Goal: Information Seeking & Learning: Learn about a topic

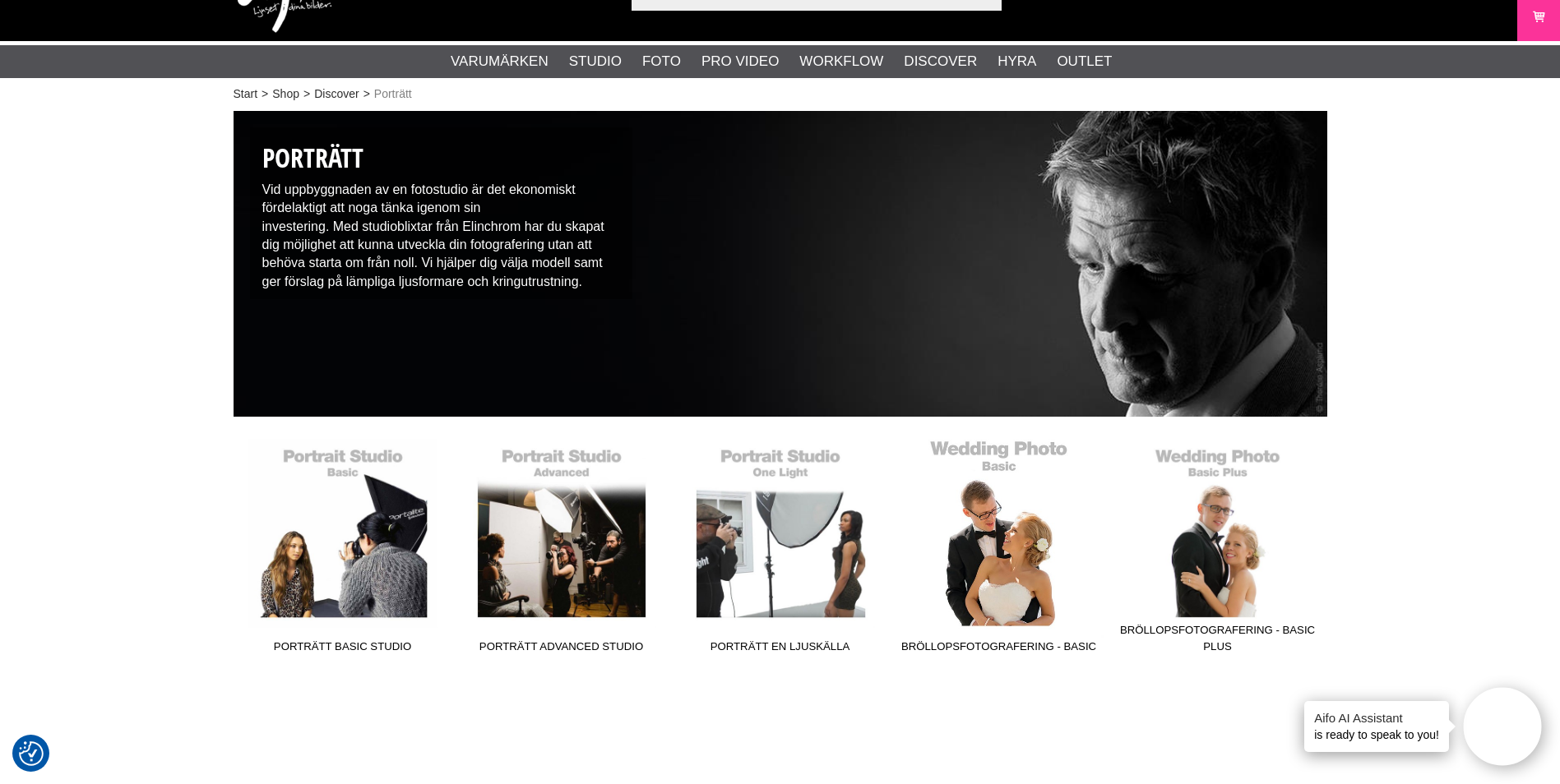
scroll to position [82, 0]
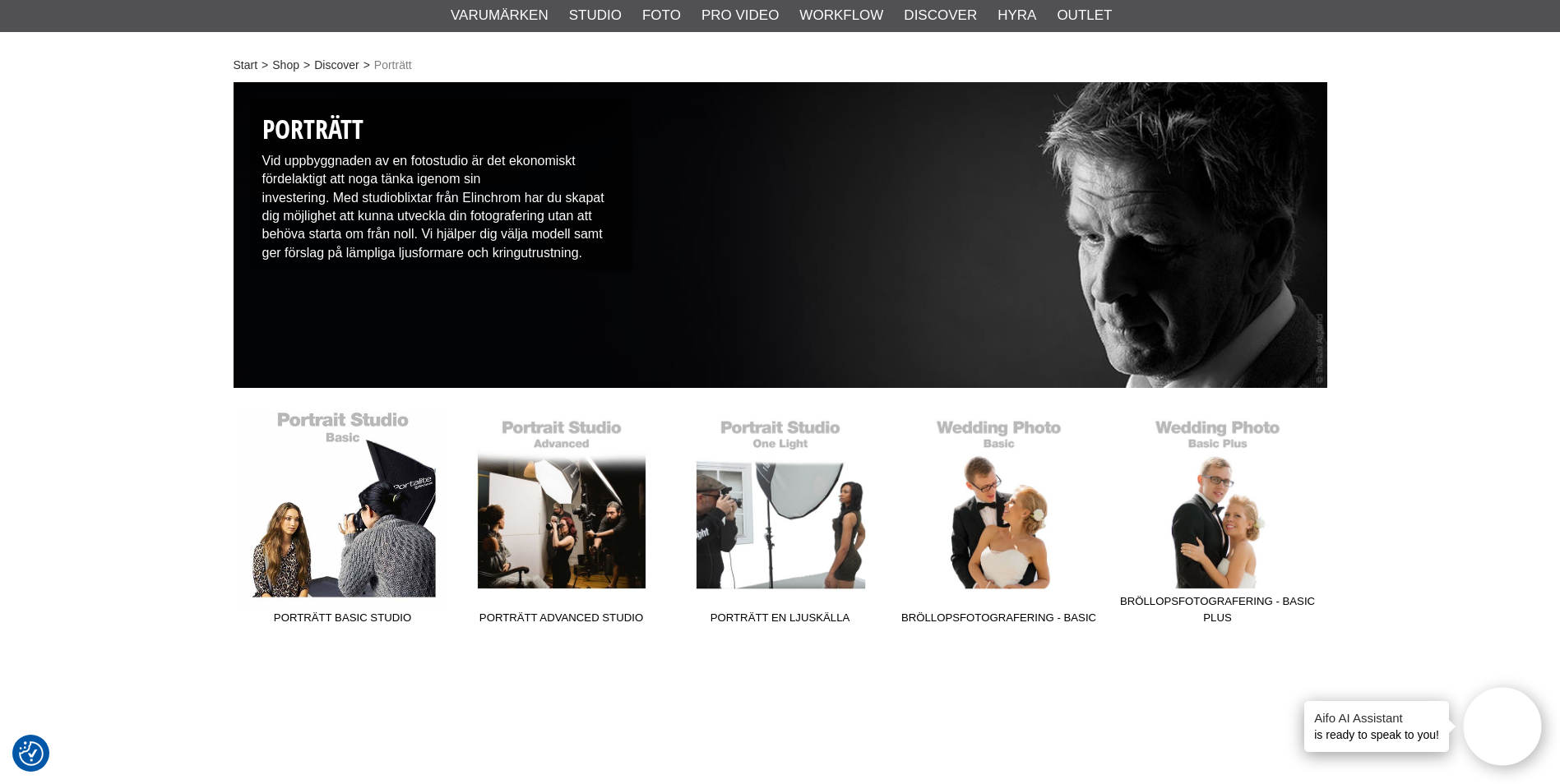
click at [364, 513] on link "Porträtt Basic Studio" at bounding box center [343, 521] width 219 height 222
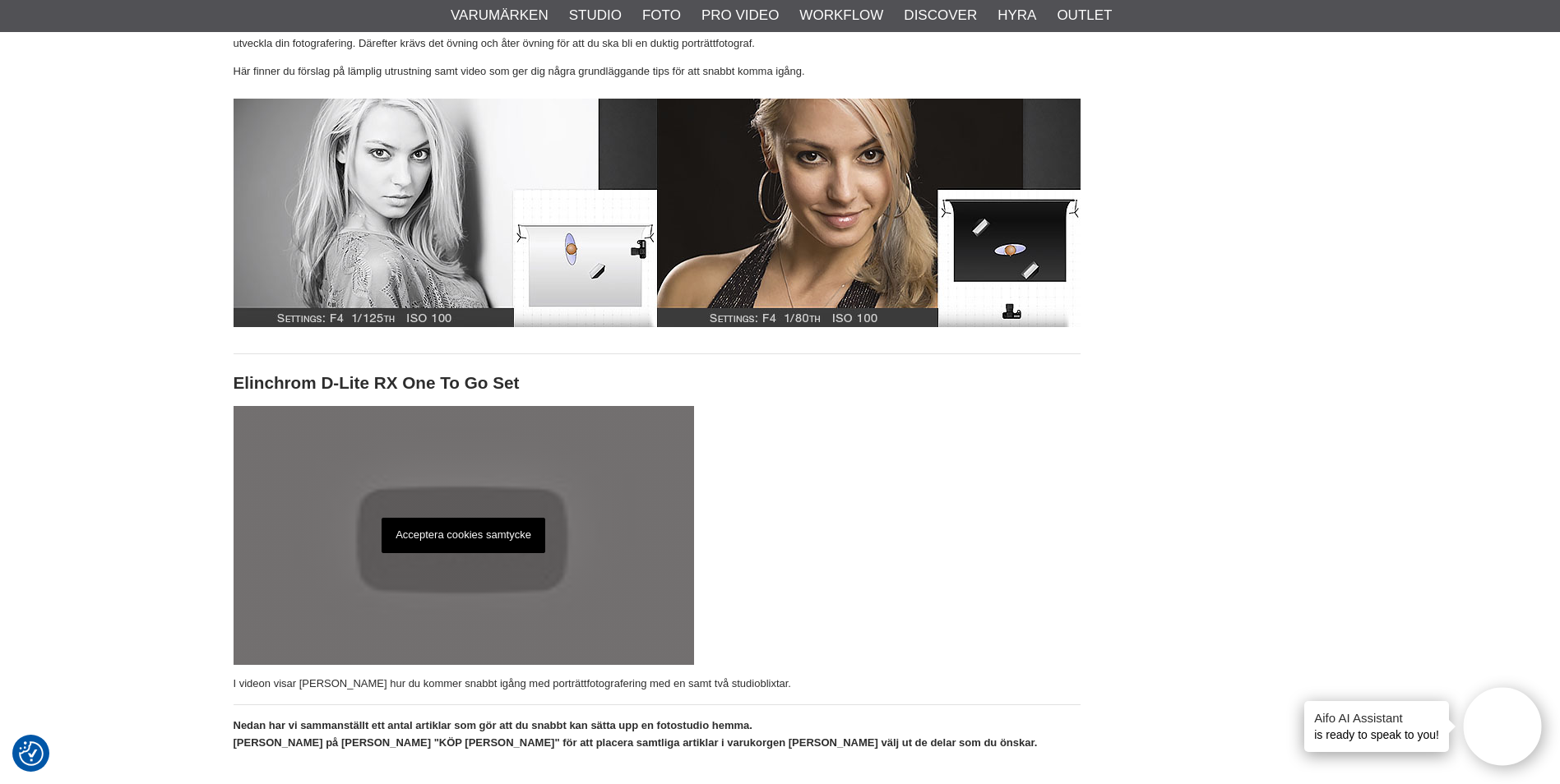
scroll to position [329, 0]
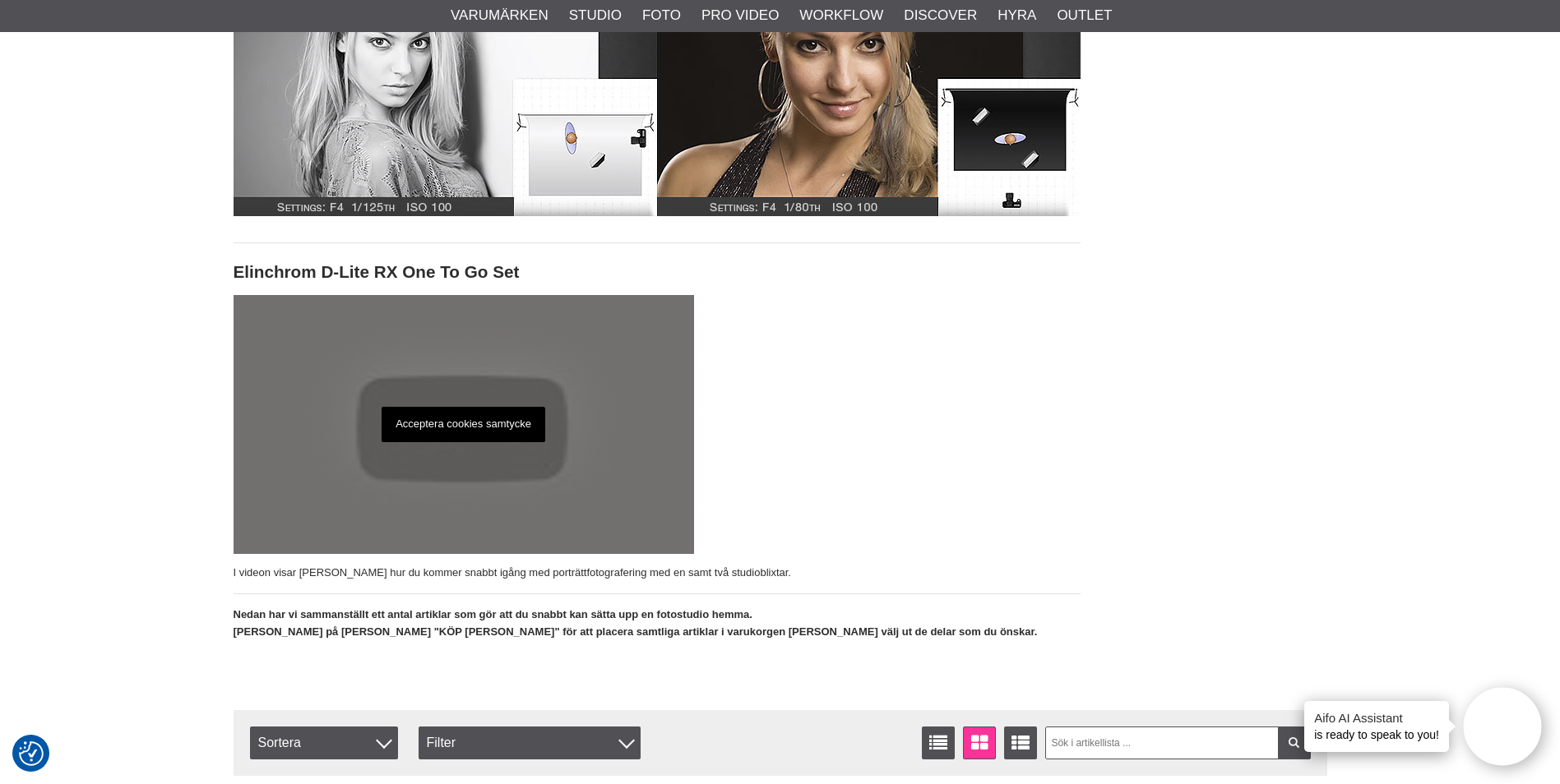
click at [485, 420] on p "Acceptera cookies samtycke" at bounding box center [463, 425] width 163 height 35
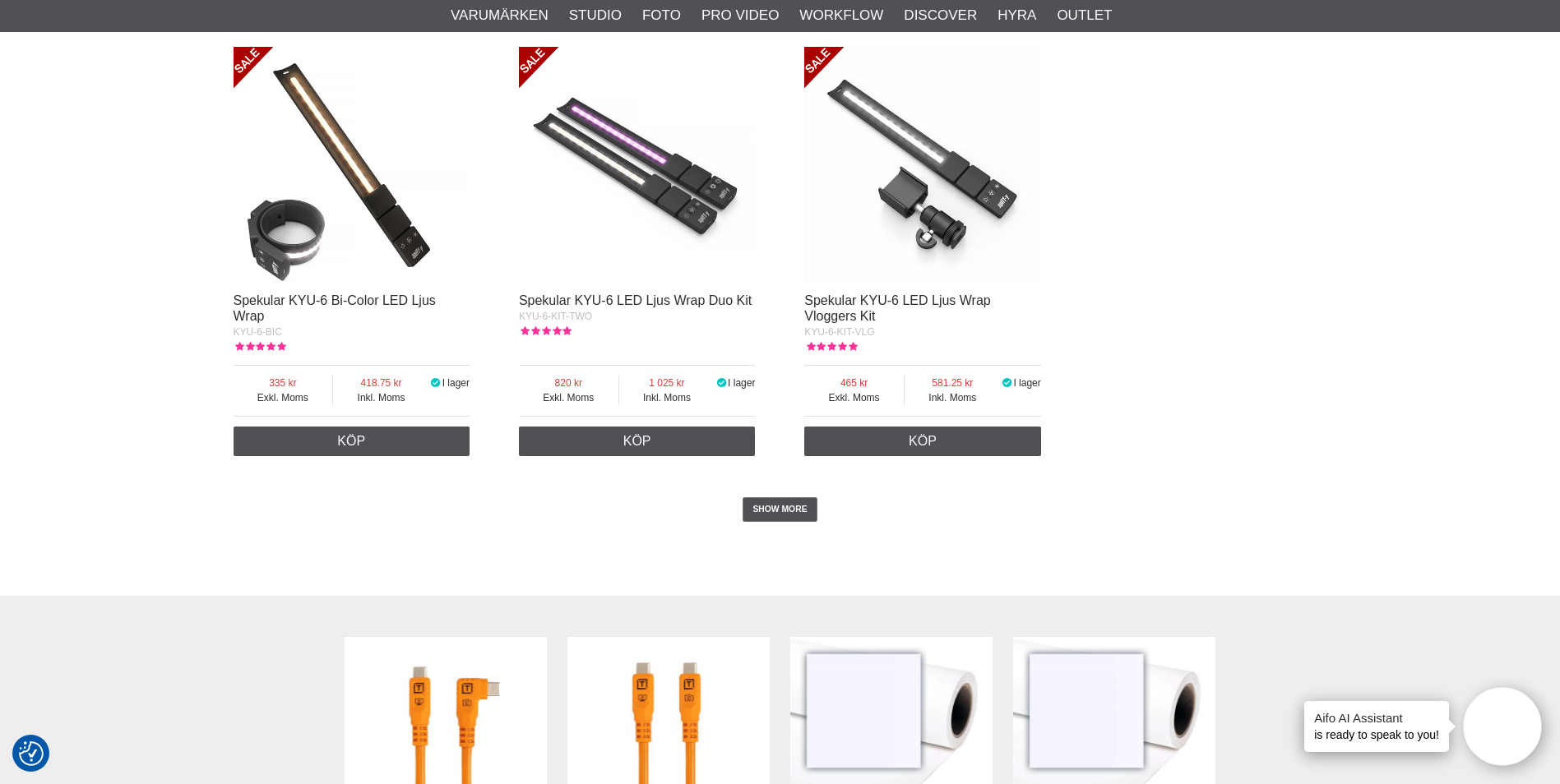
scroll to position [3206, 0]
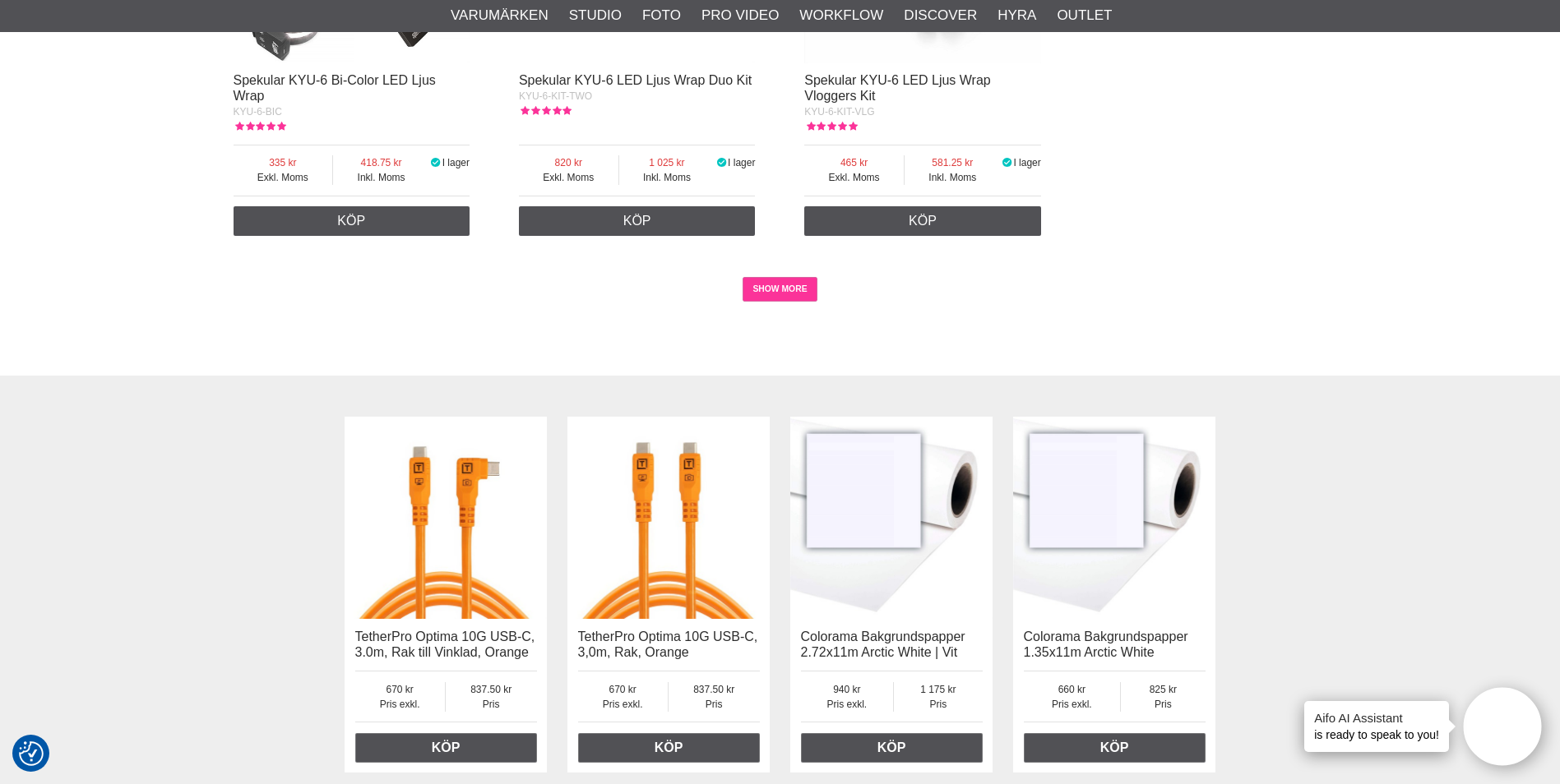
click at [760, 277] on link "SHOW MORE" at bounding box center [780, 289] width 75 height 25
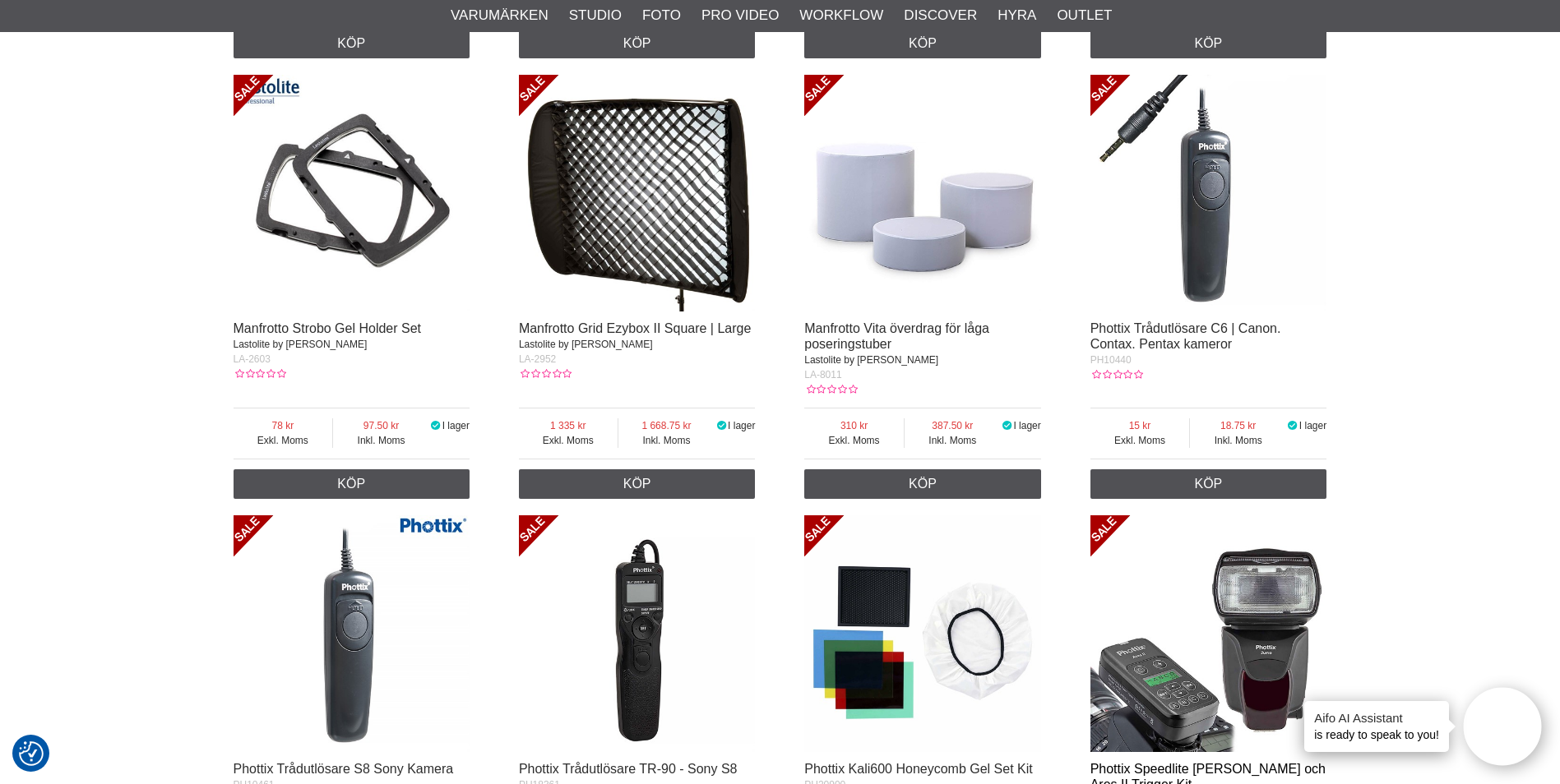
scroll to position [3617, 0]
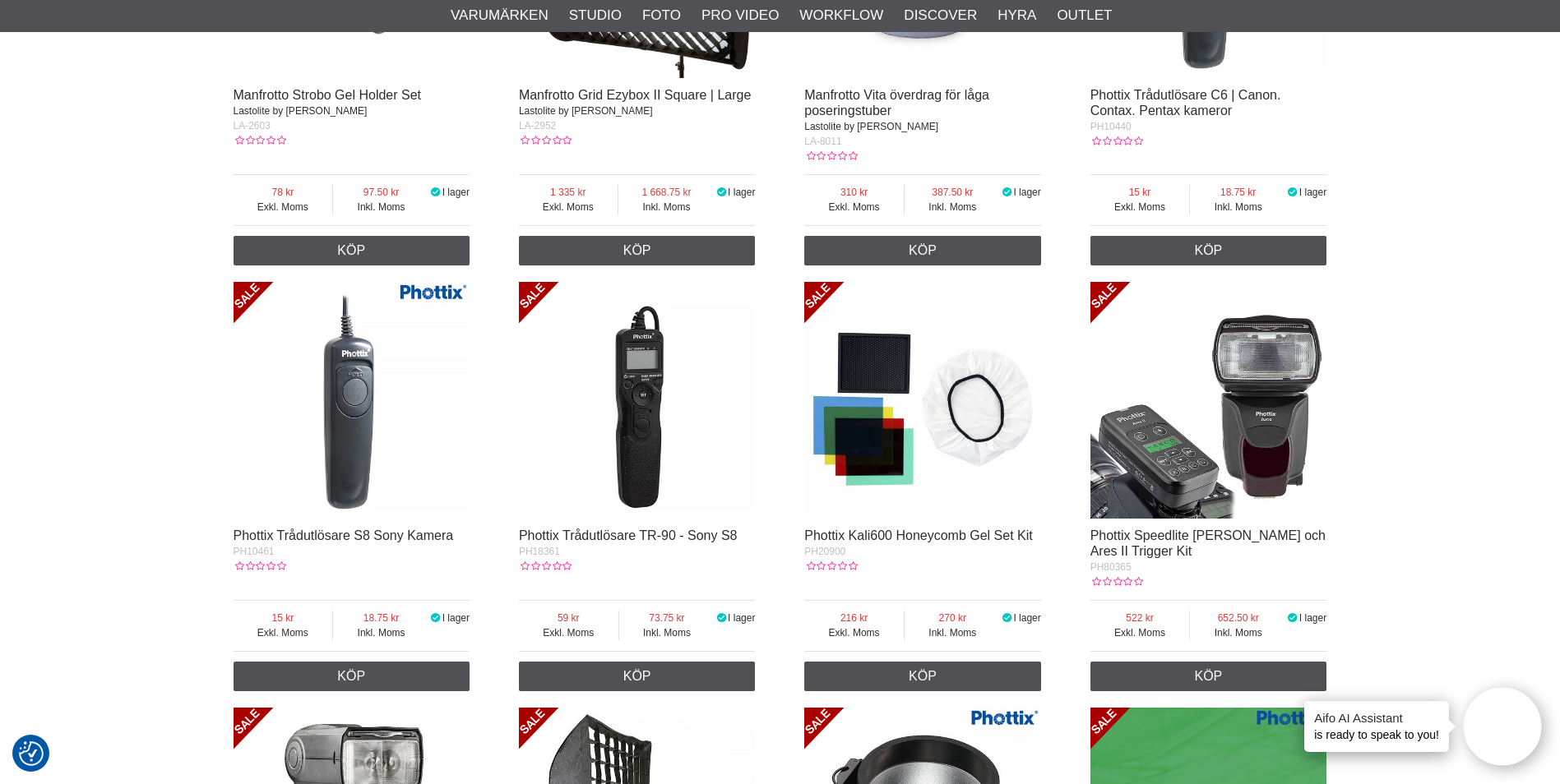
click at [972, 438] on img at bounding box center [923, 400] width 236 height 236
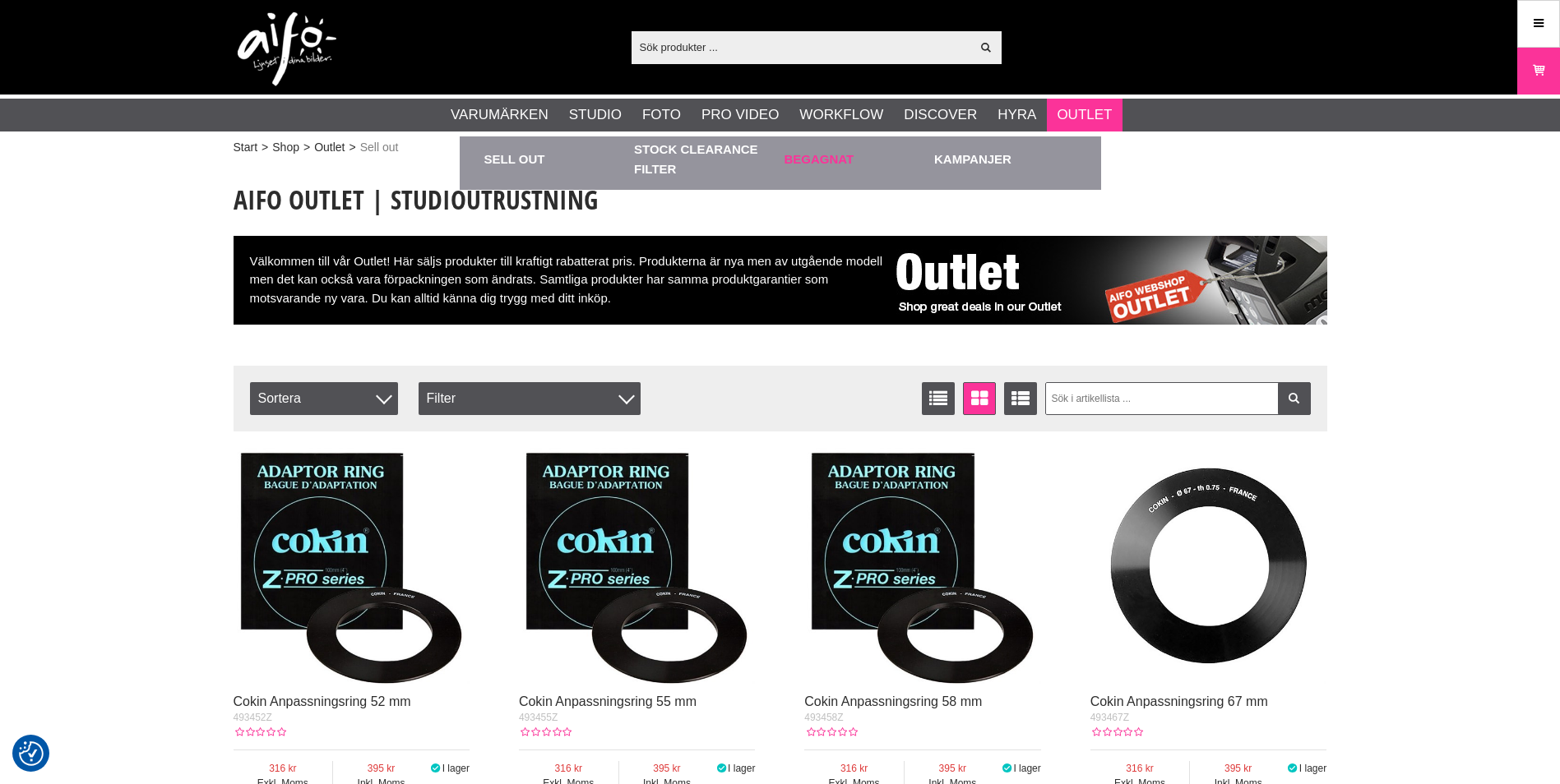
click at [821, 152] on link "Begagnat" at bounding box center [855, 159] width 142 height 45
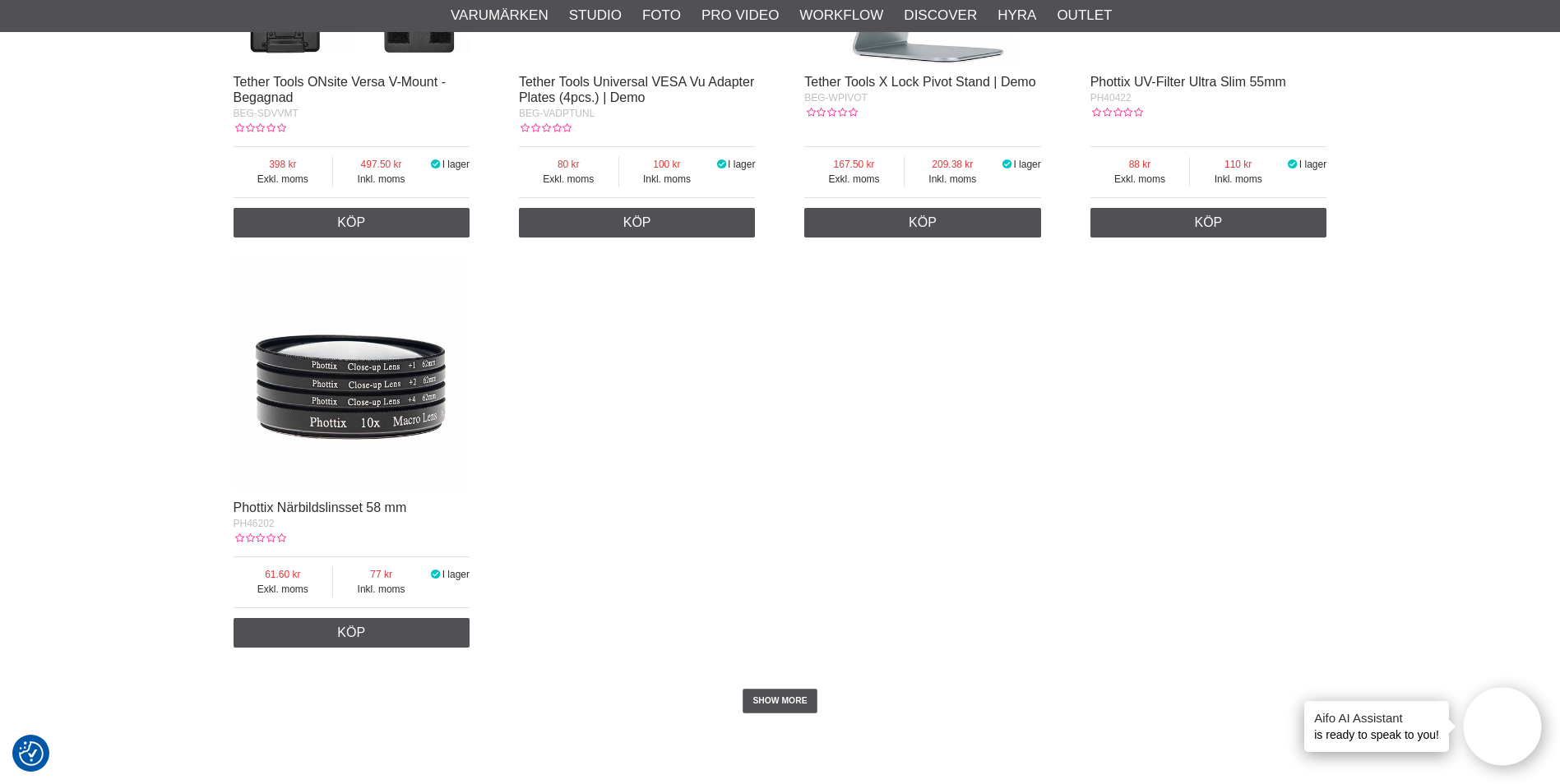
scroll to position [3042, 0]
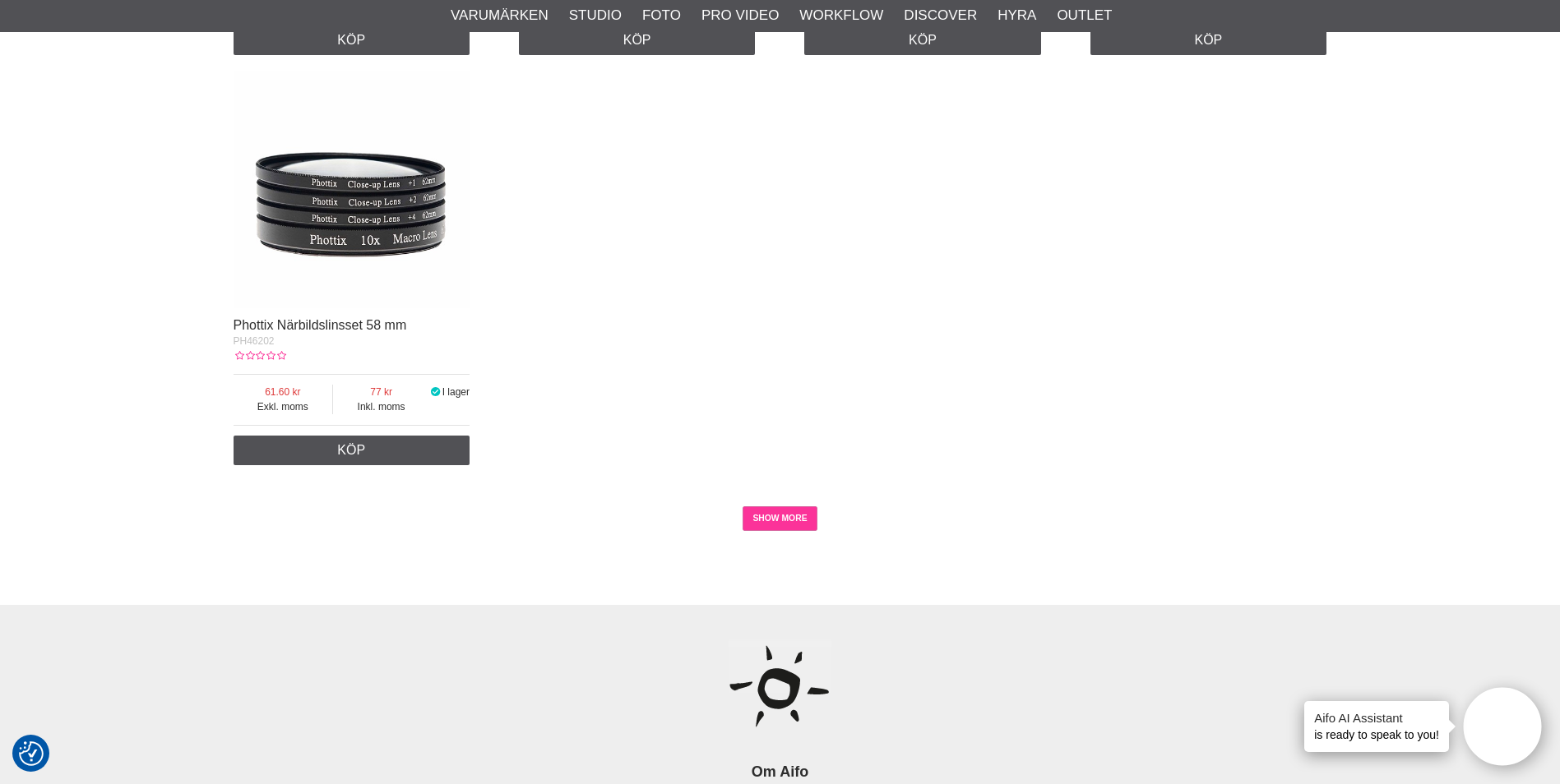
click at [791, 526] on link "SHOW MORE" at bounding box center [780, 518] width 75 height 25
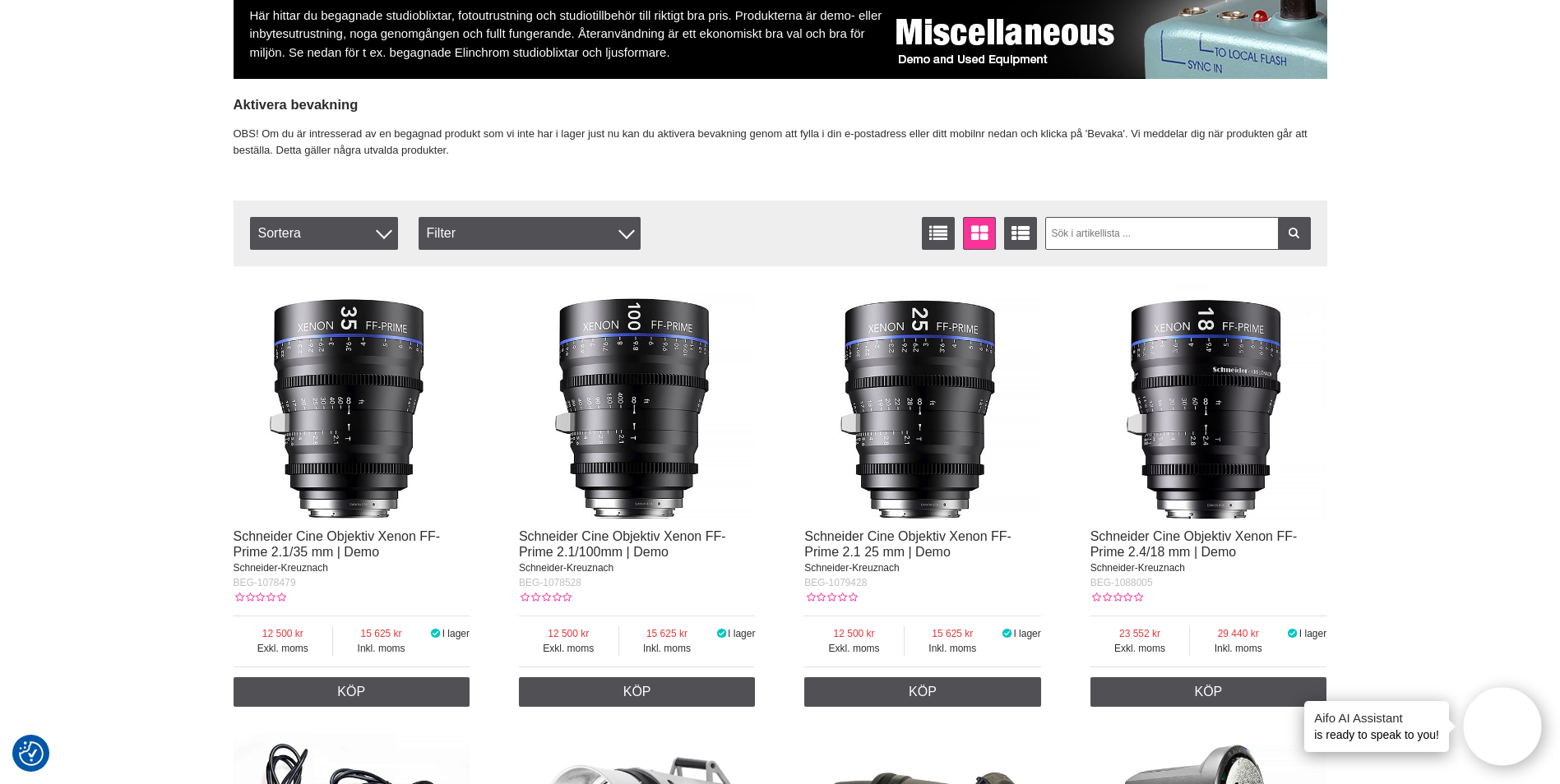
scroll to position [0, 0]
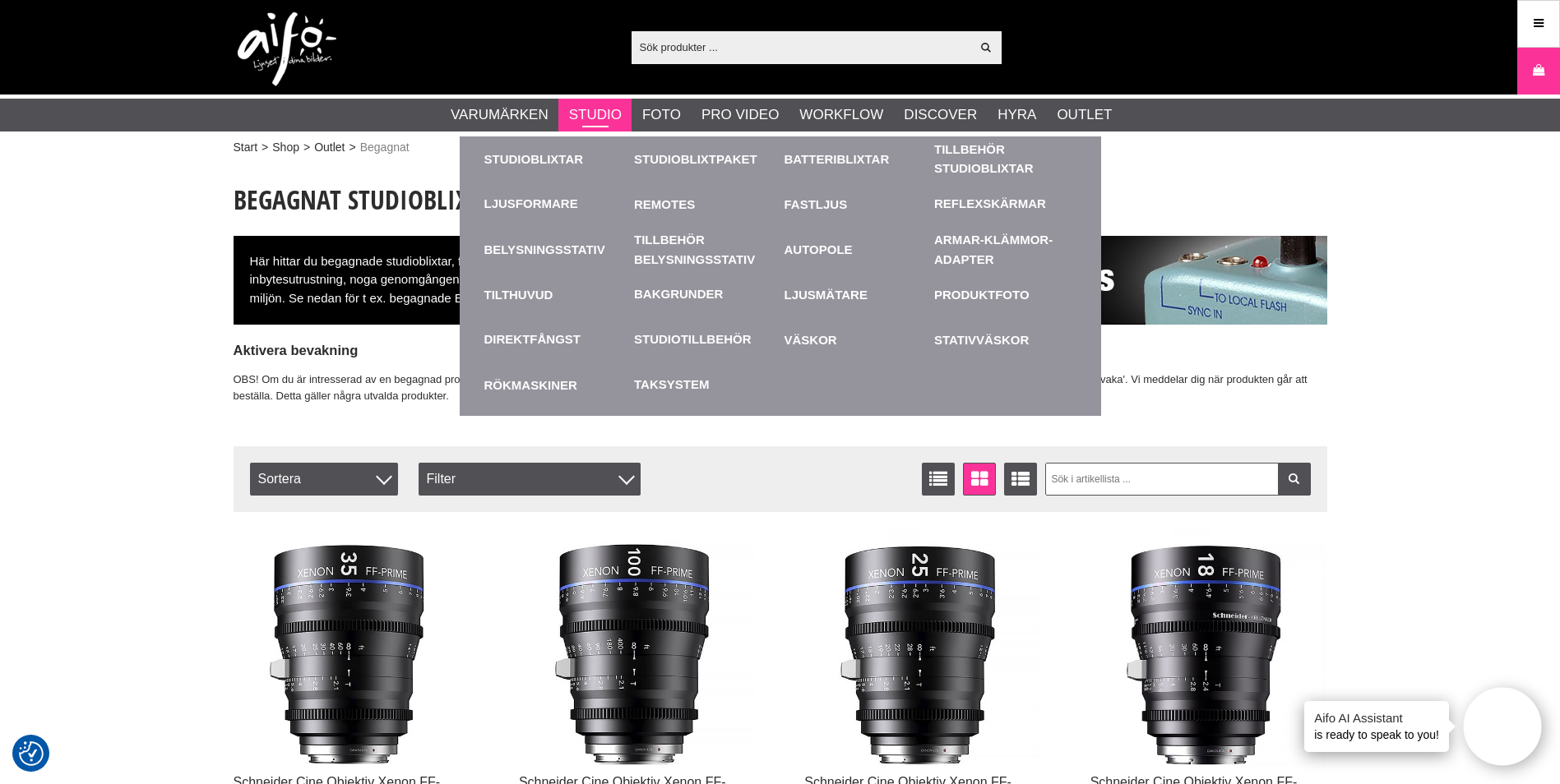
click at [600, 113] on link "Studio" at bounding box center [595, 115] width 53 height 21
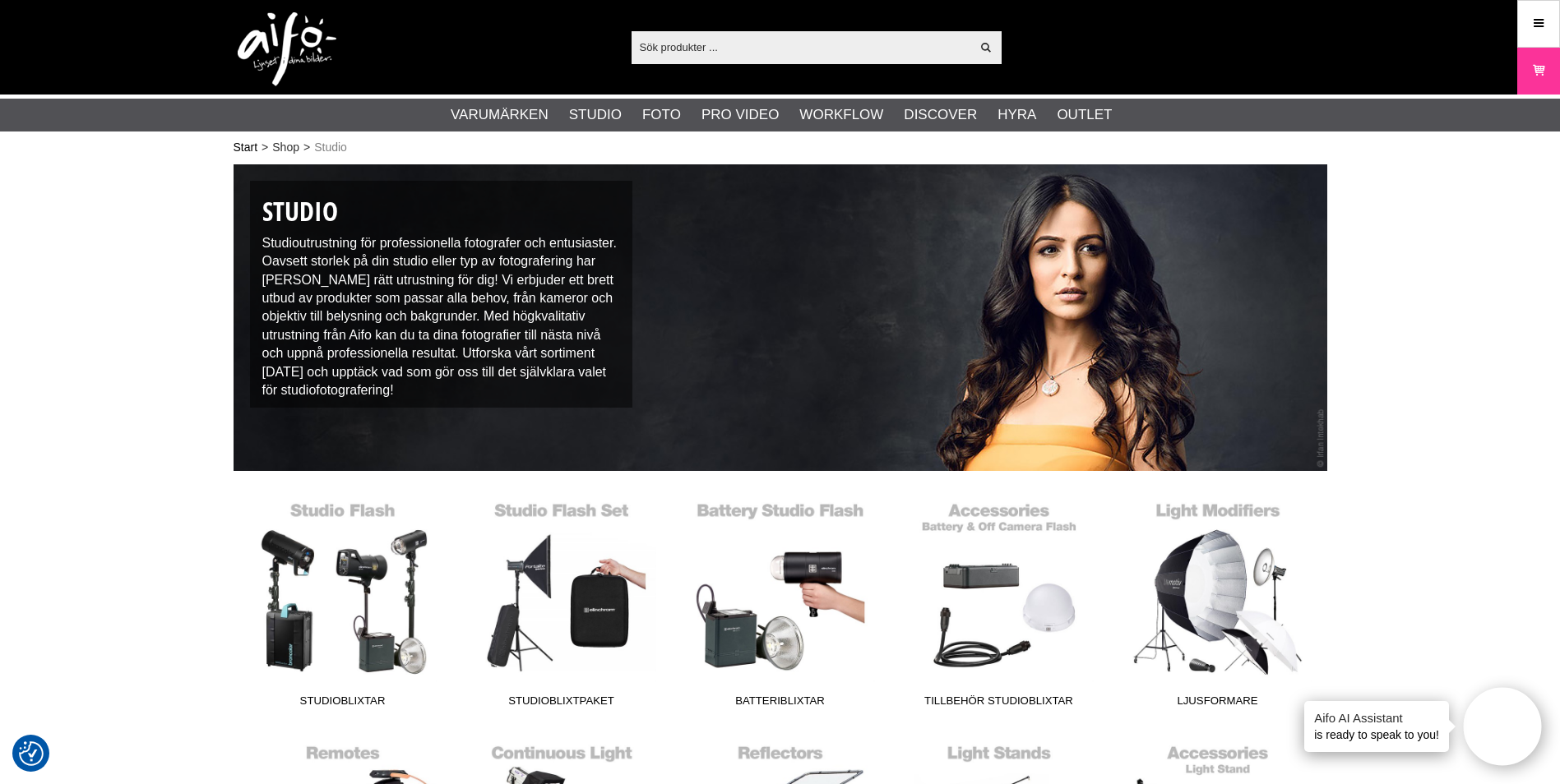
click at [252, 147] on link "Start" at bounding box center [246, 147] width 25 height 18
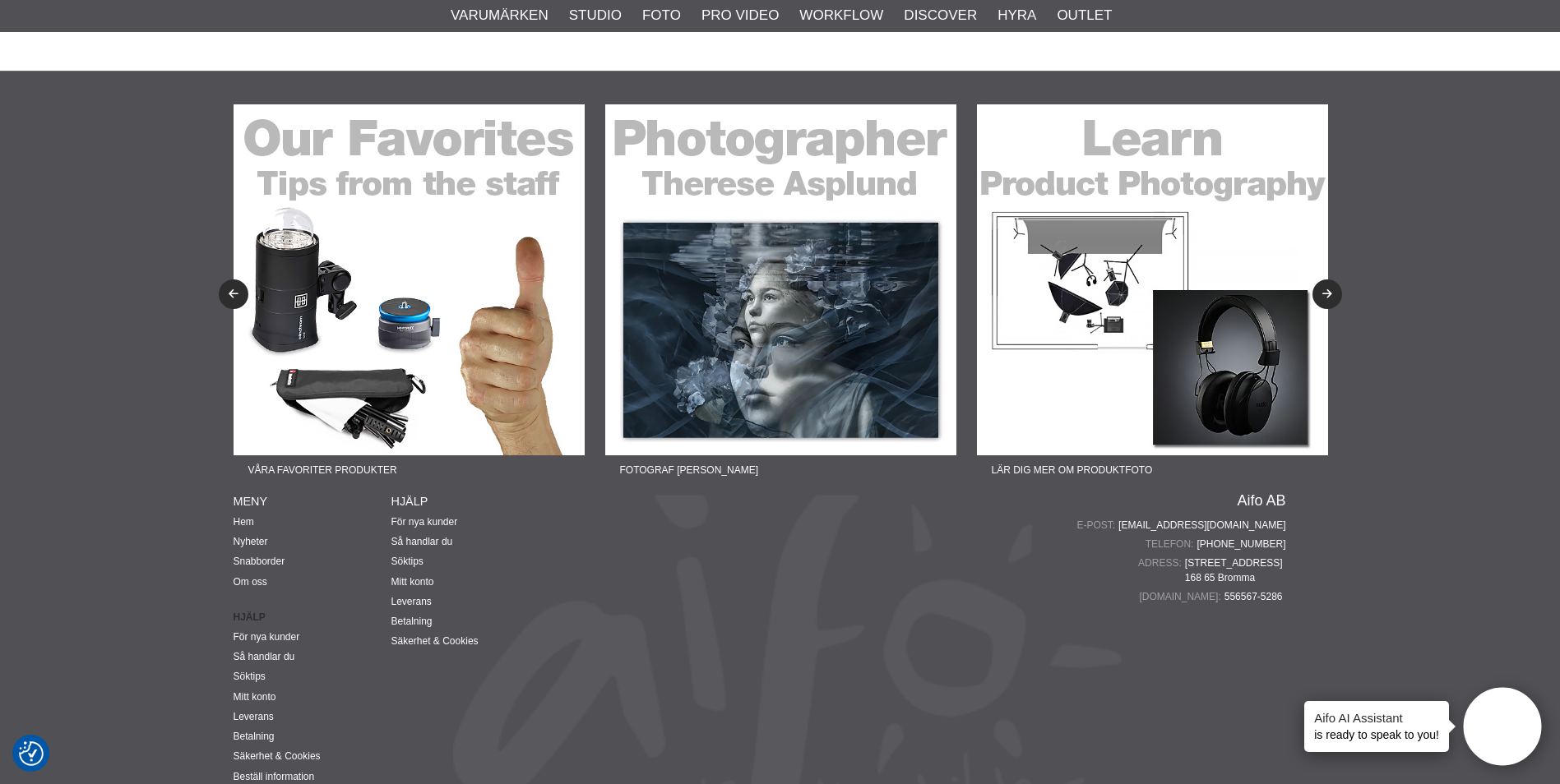
scroll to position [3836, 0]
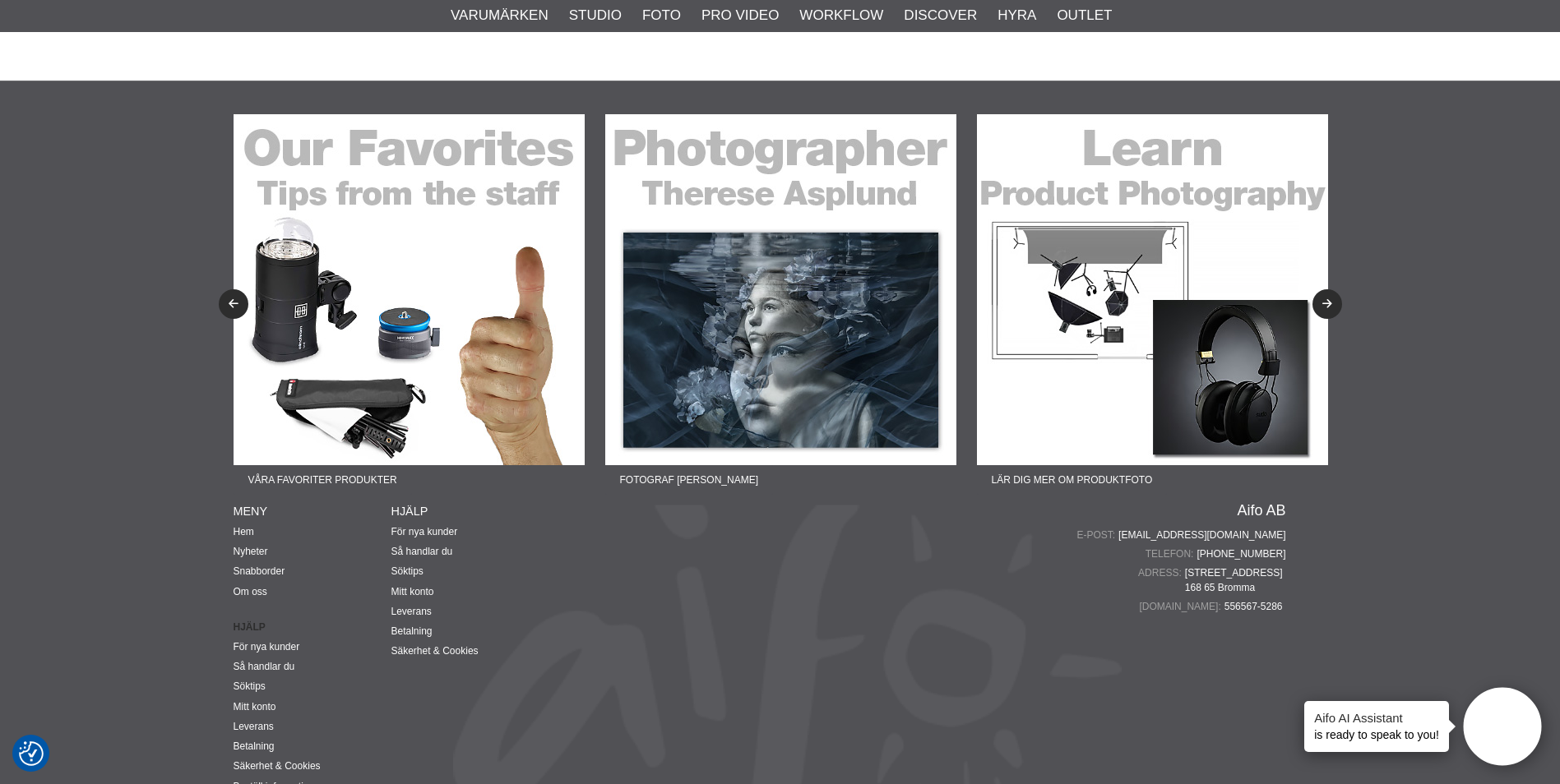
click at [788, 258] on img at bounding box center [780, 290] width 351 height 351
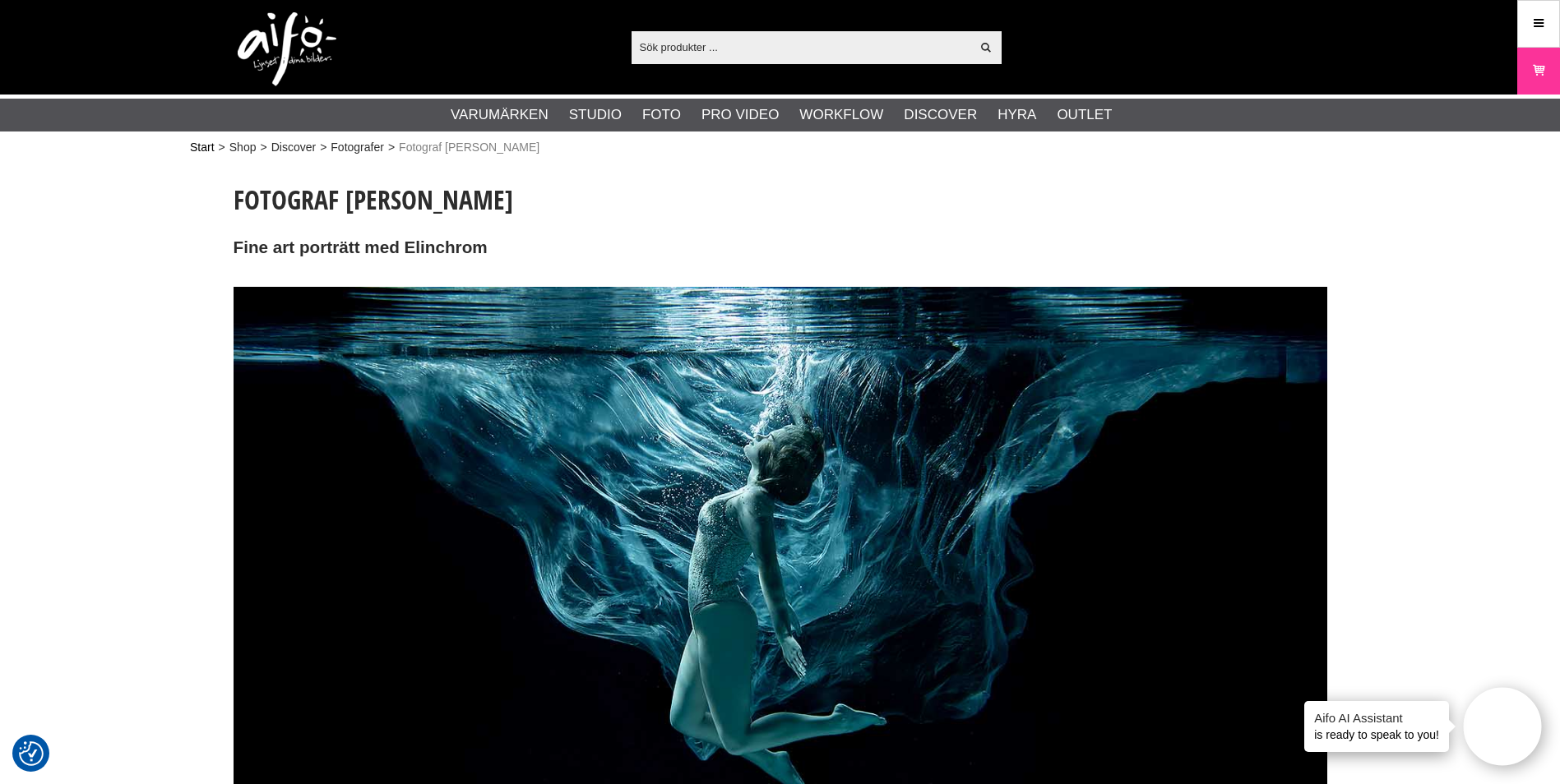
click at [200, 148] on link "Start" at bounding box center [202, 147] width 25 height 18
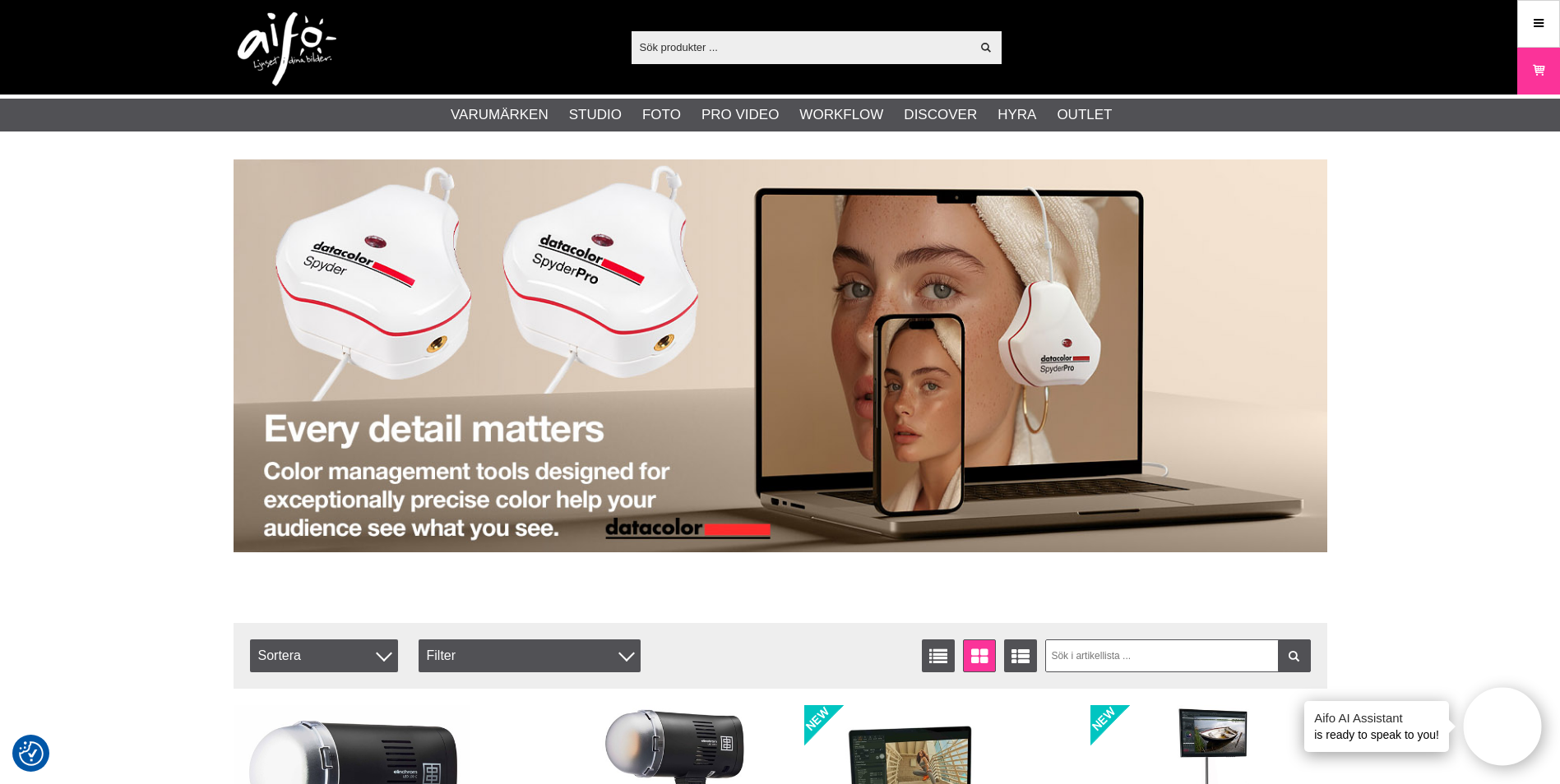
click at [280, 32] on img at bounding box center [286, 49] width 99 height 74
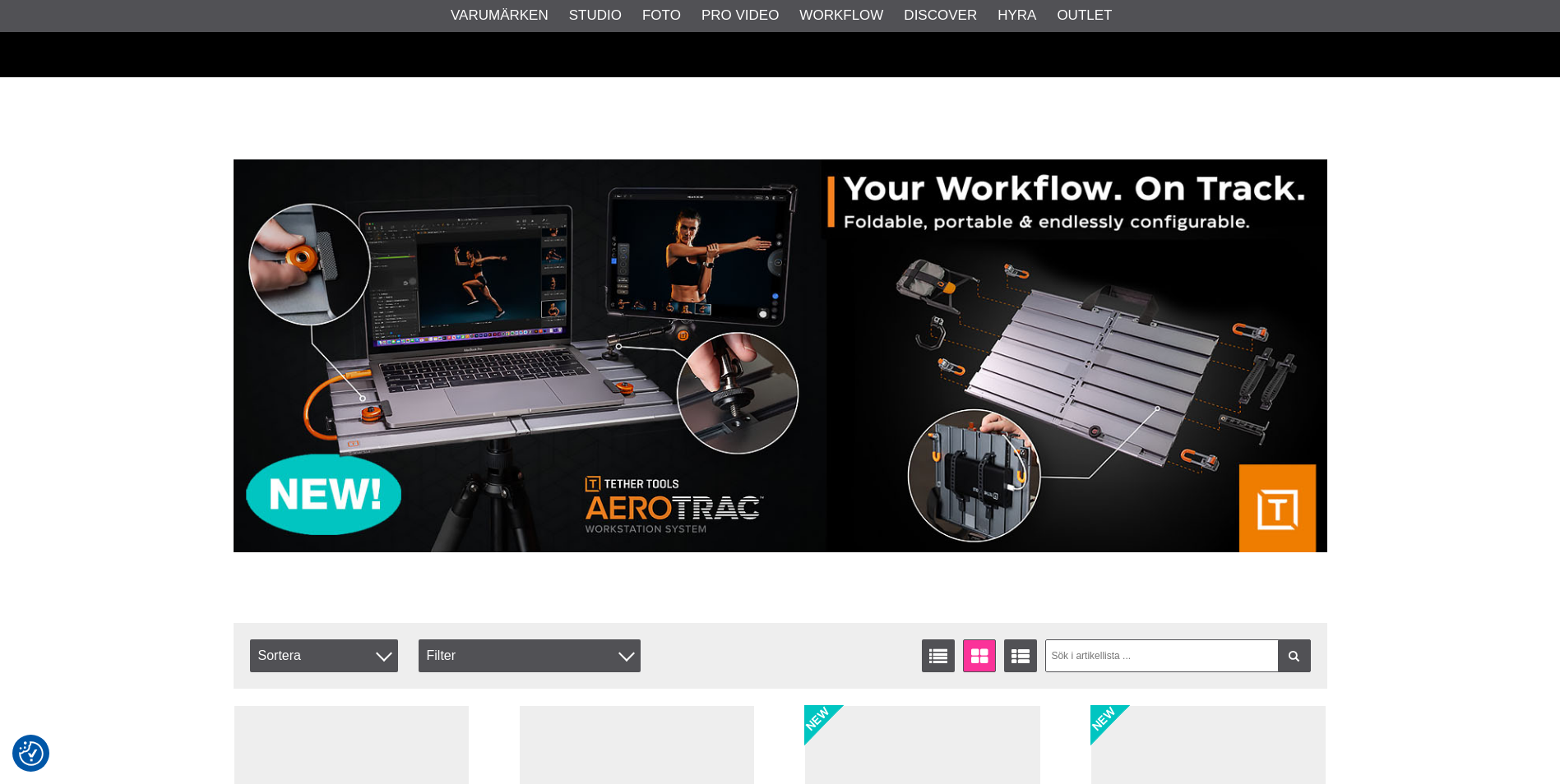
scroll to position [3836, 0]
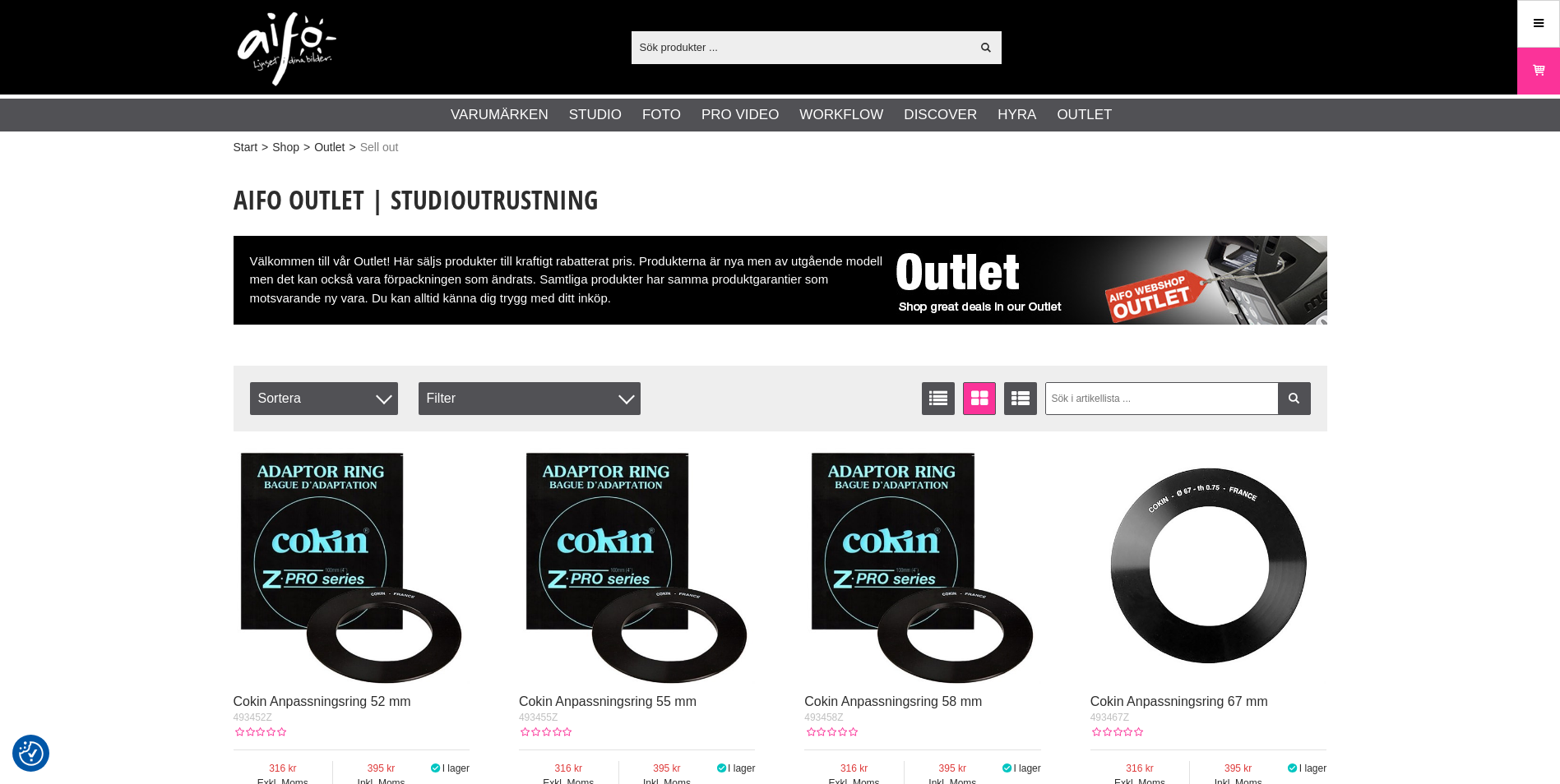
scroll to position [3617, 0]
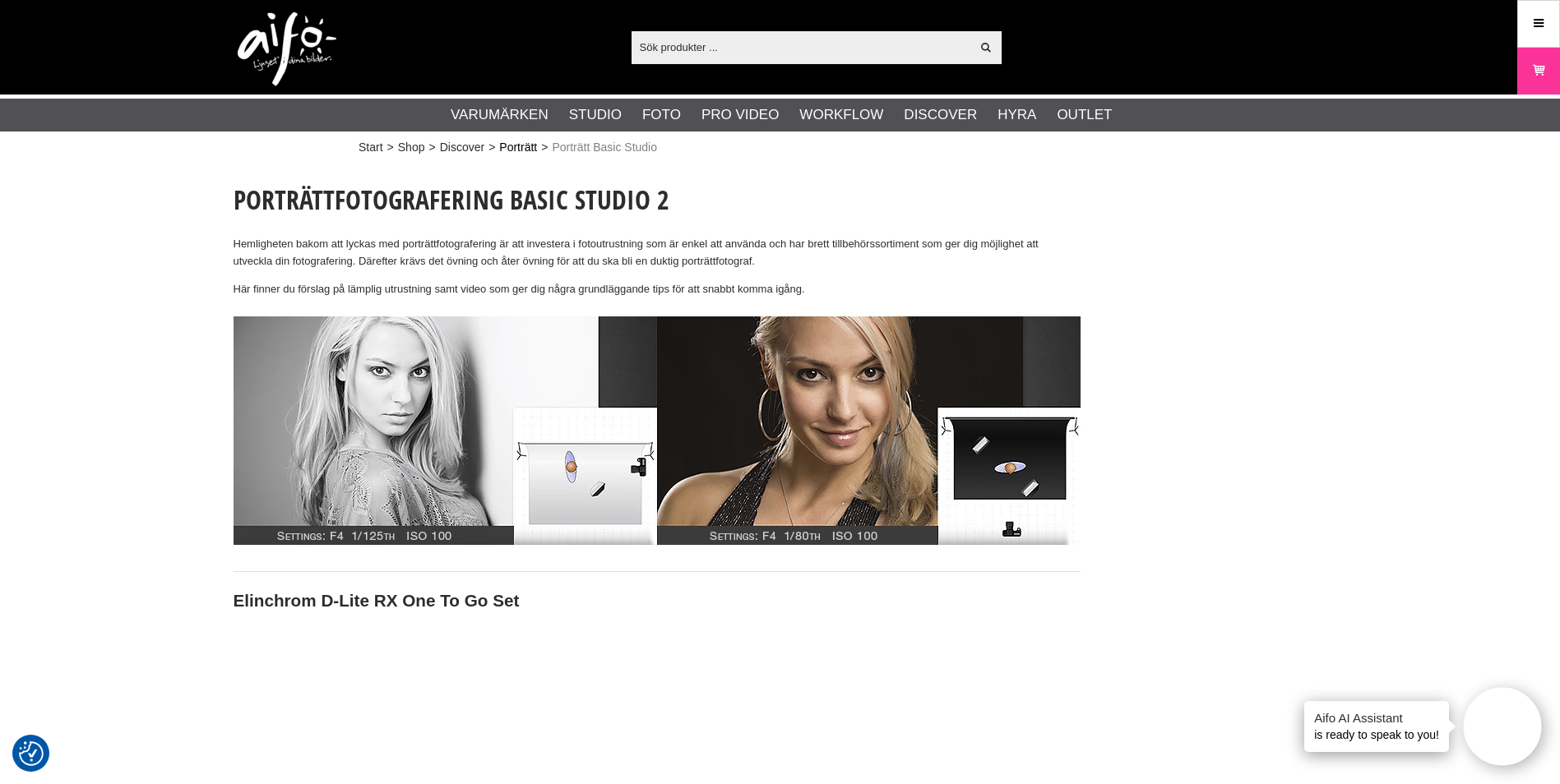
click at [526, 146] on link "Porträtt" at bounding box center [517, 147] width 38 height 18
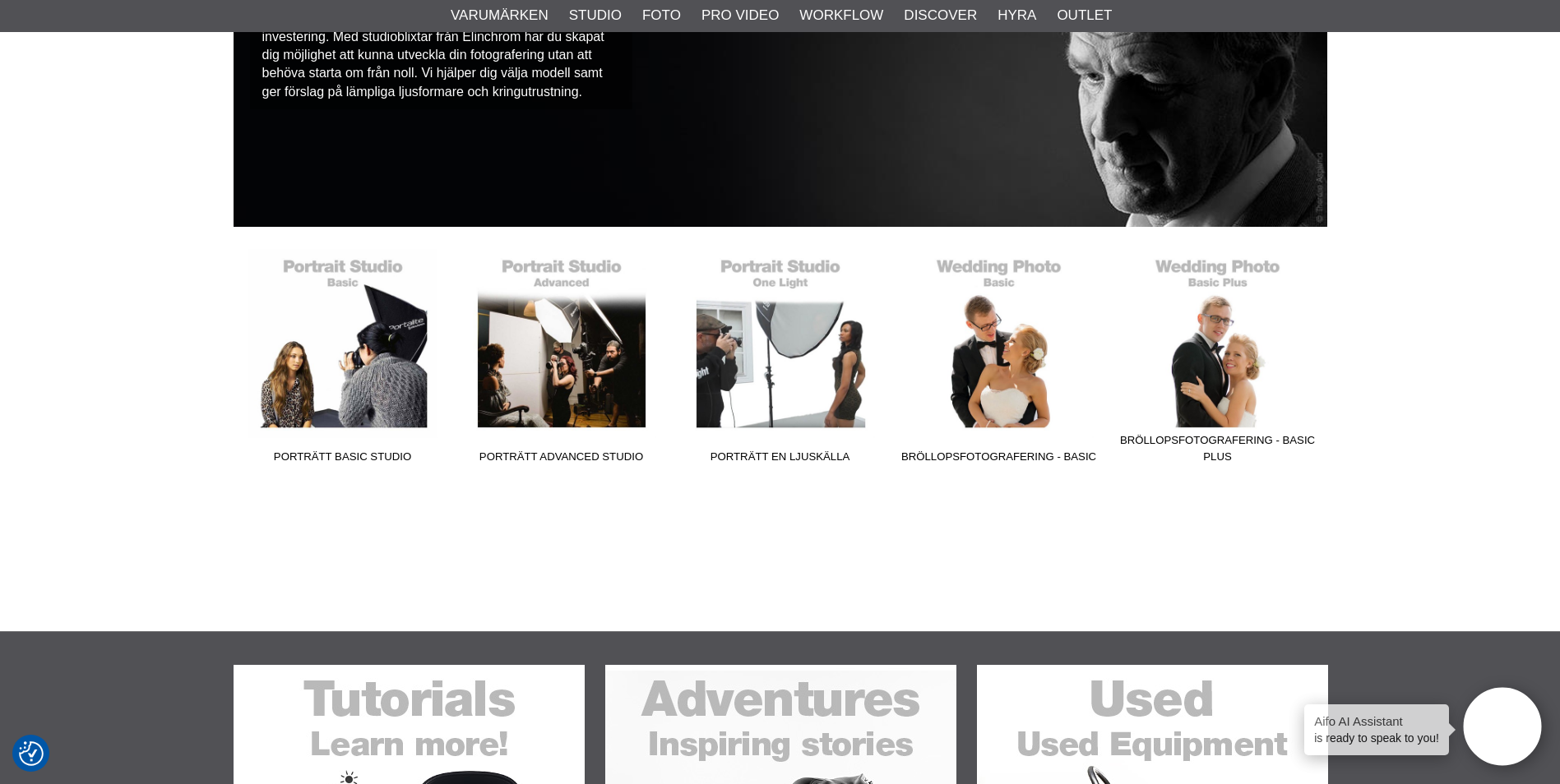
scroll to position [247, 0]
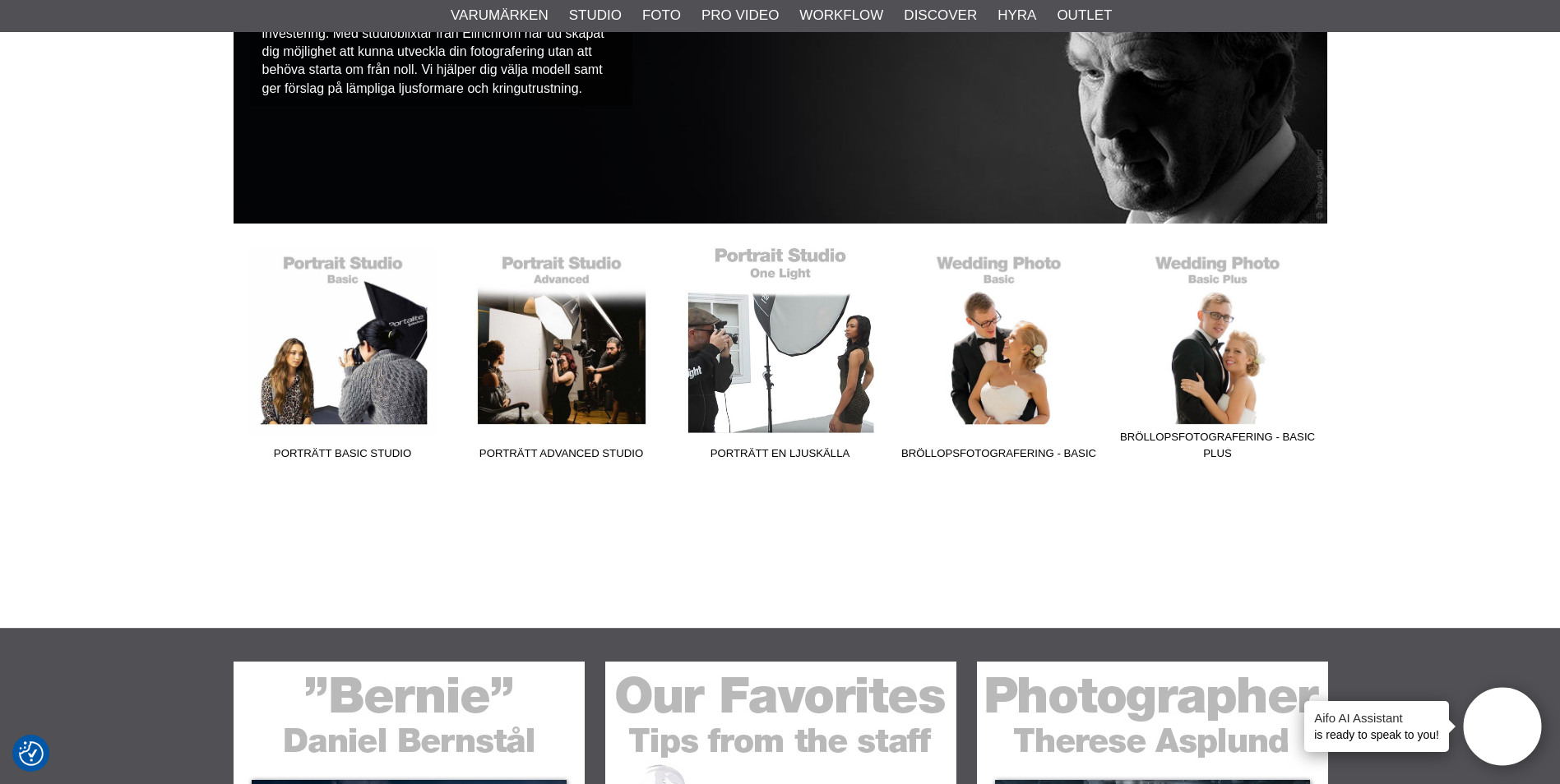
click at [779, 360] on link "Porträtt En Ljuskälla" at bounding box center [780, 356] width 219 height 222
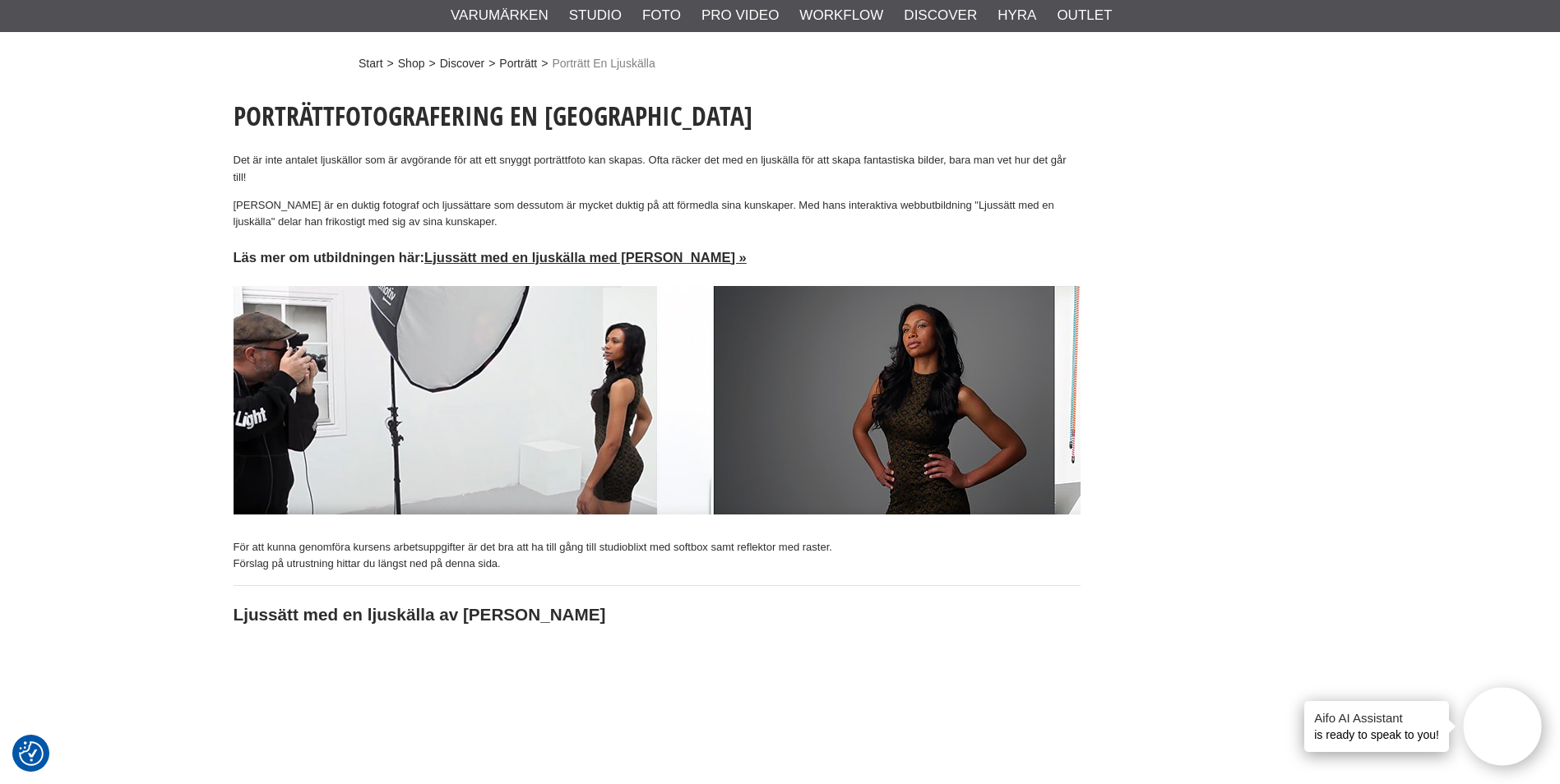
scroll to position [82, 0]
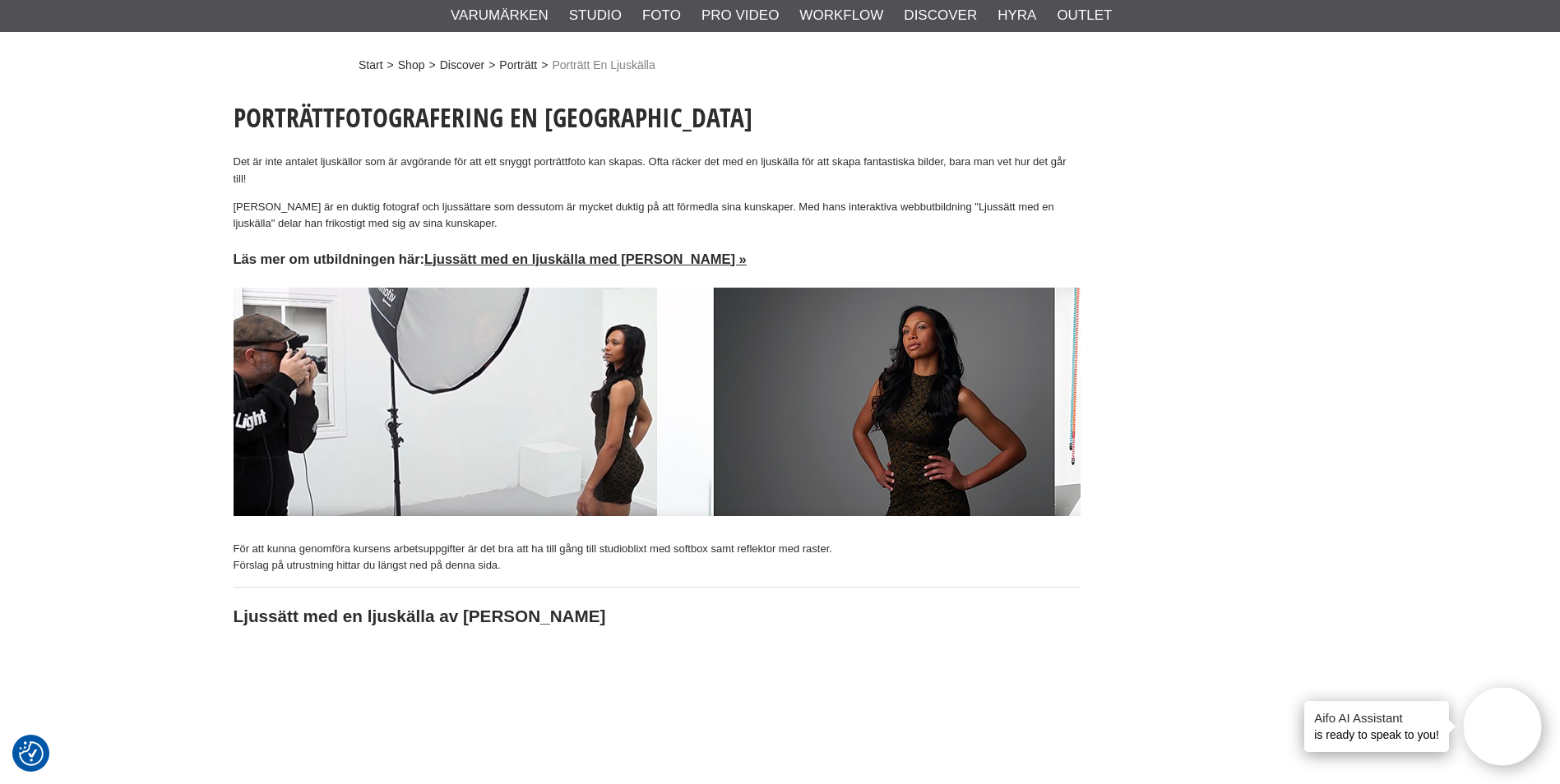
click at [559, 410] on img at bounding box center [657, 402] width 847 height 228
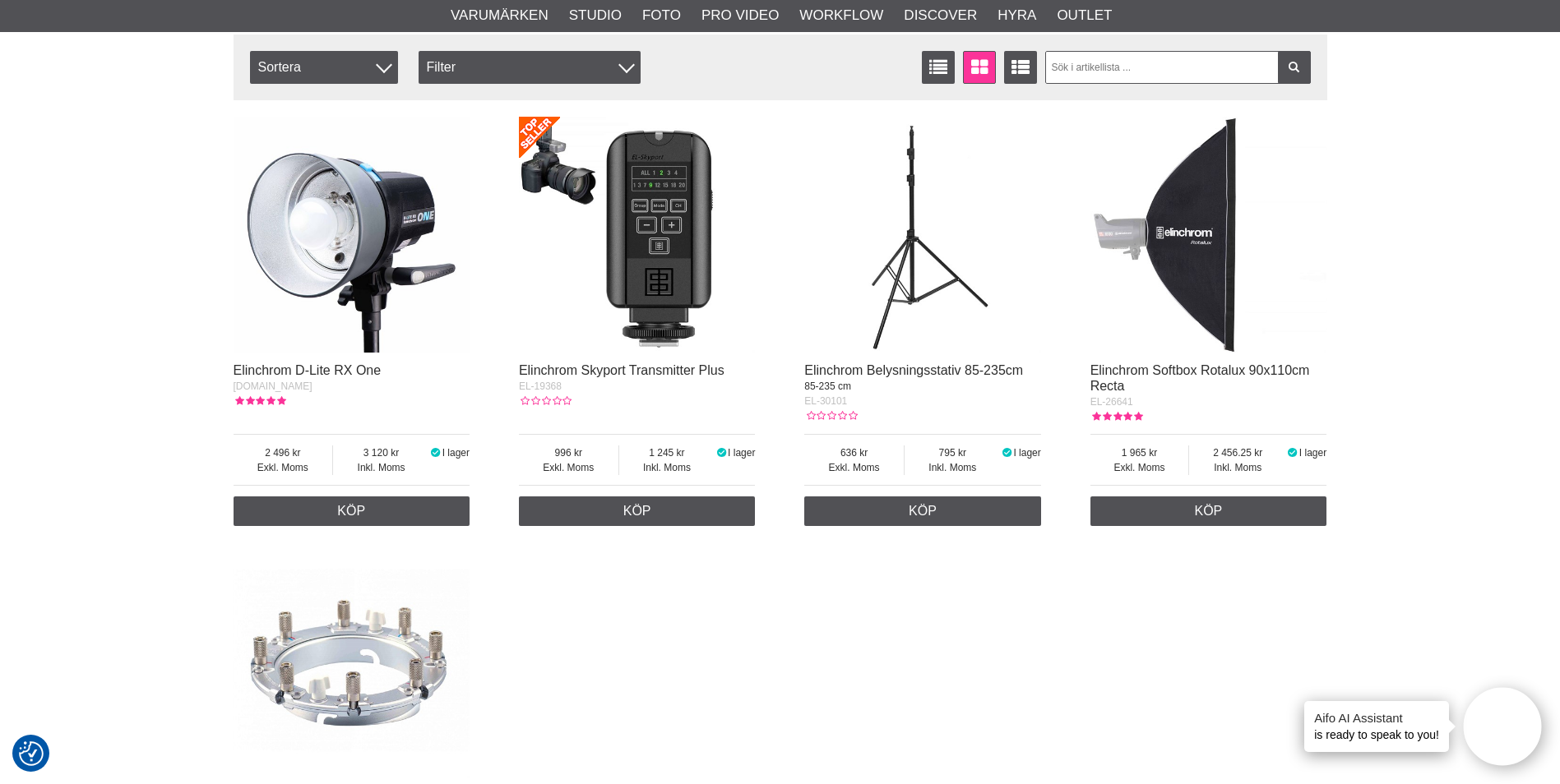
scroll to position [411, 0]
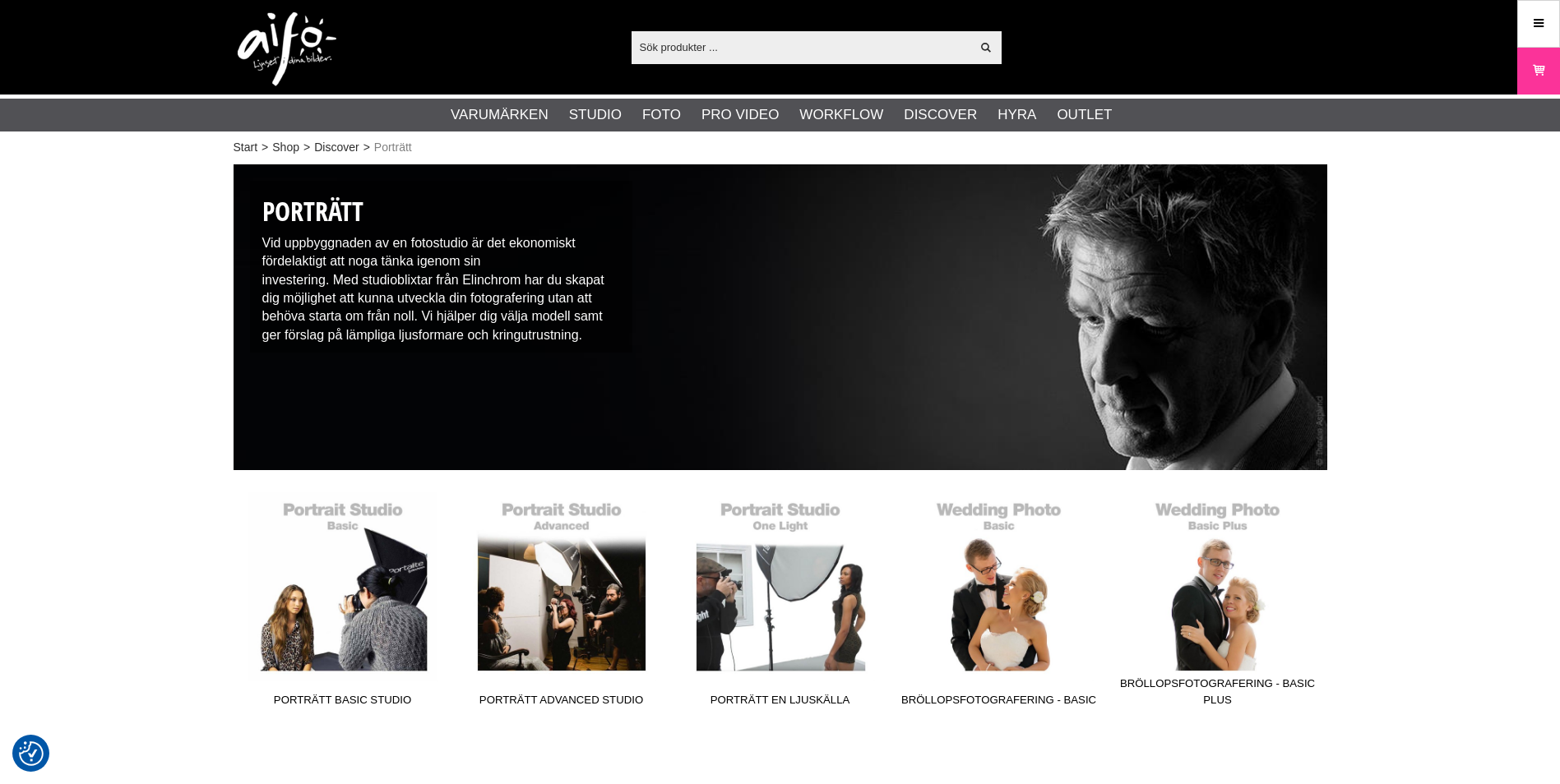
checkbox input "true"
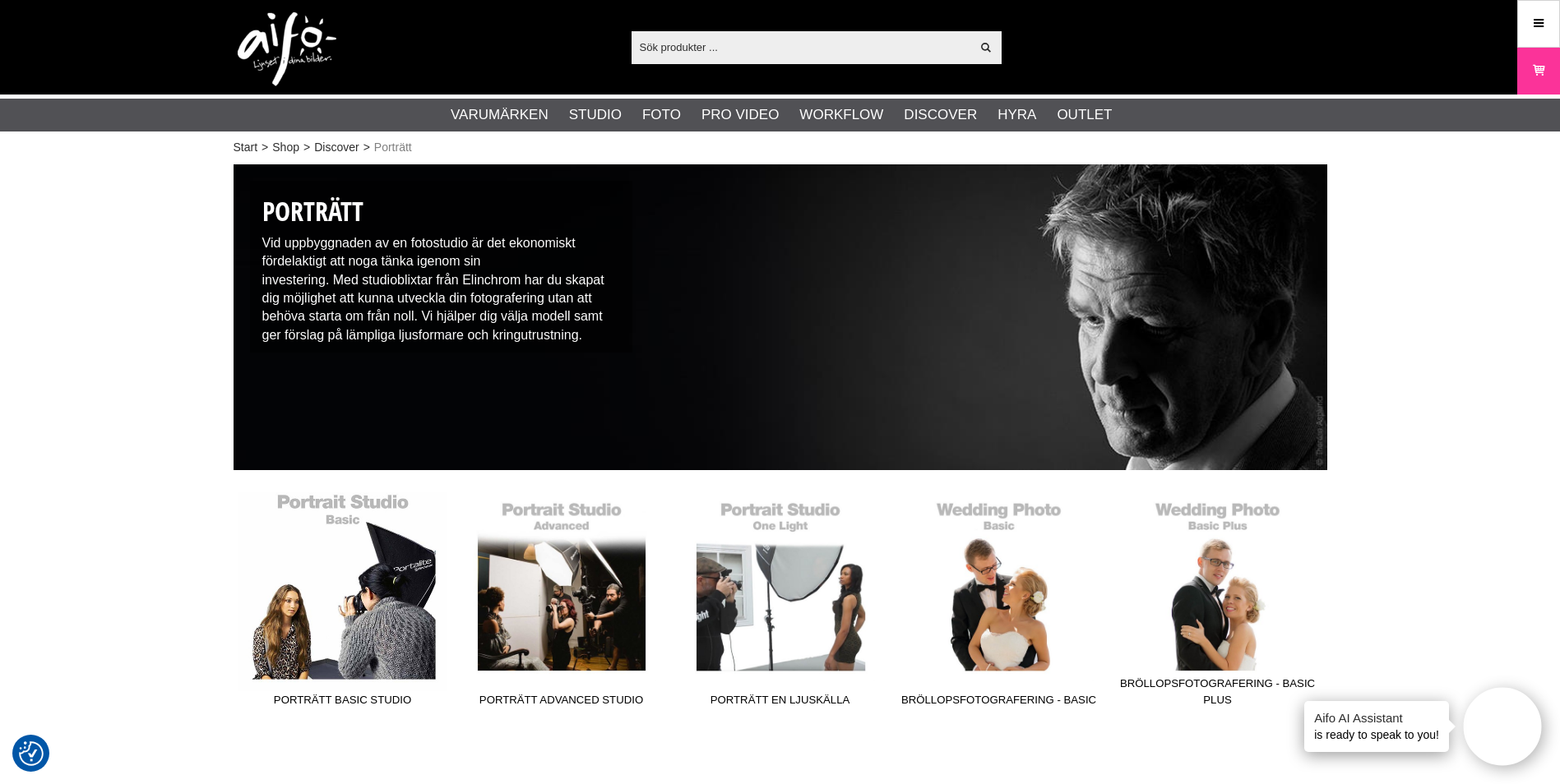
click at [352, 599] on link "Porträtt Basic Studio" at bounding box center [343, 603] width 219 height 222
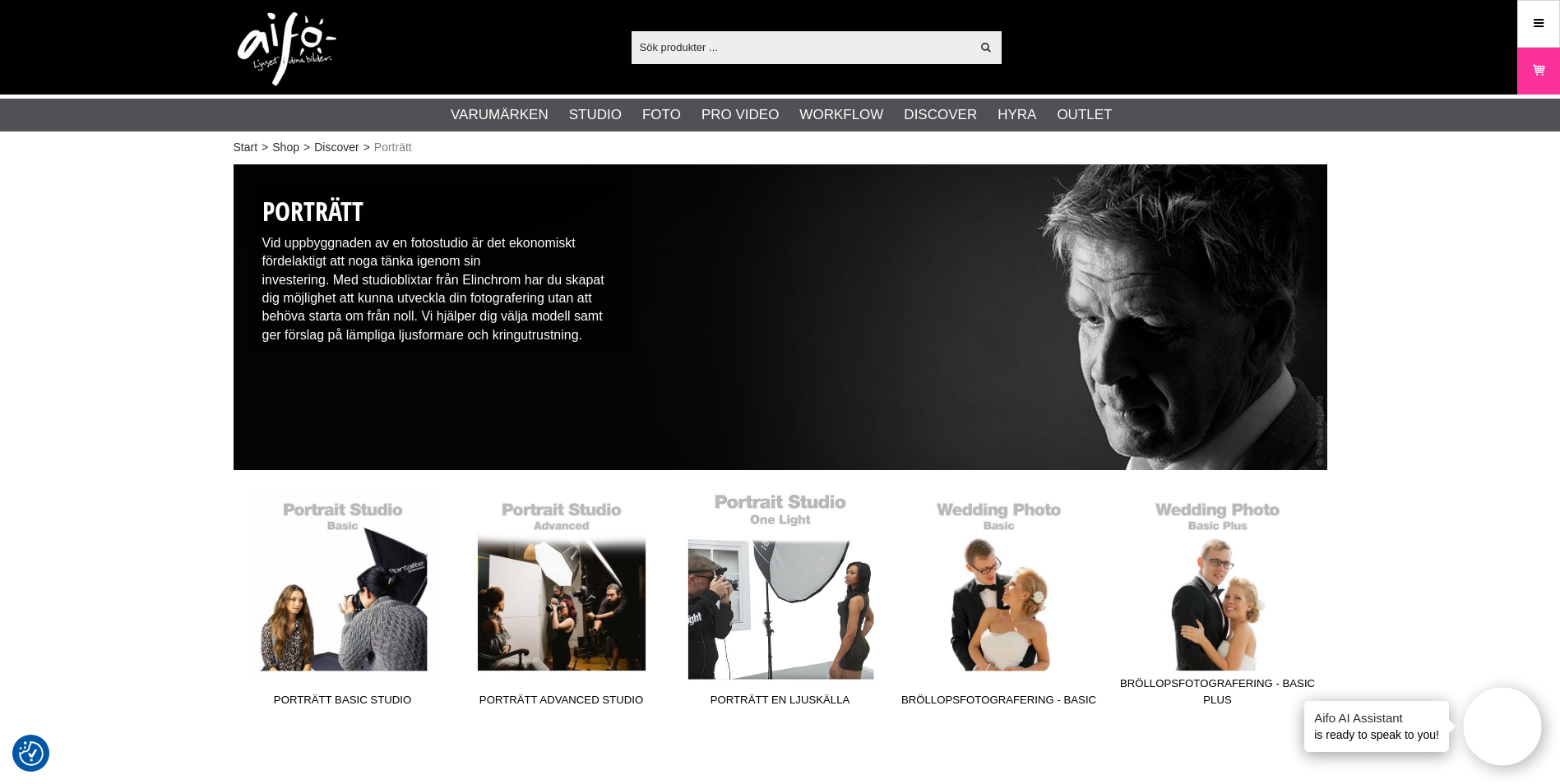
click at [794, 602] on link "Porträtt En Ljuskälla" at bounding box center [780, 603] width 219 height 222
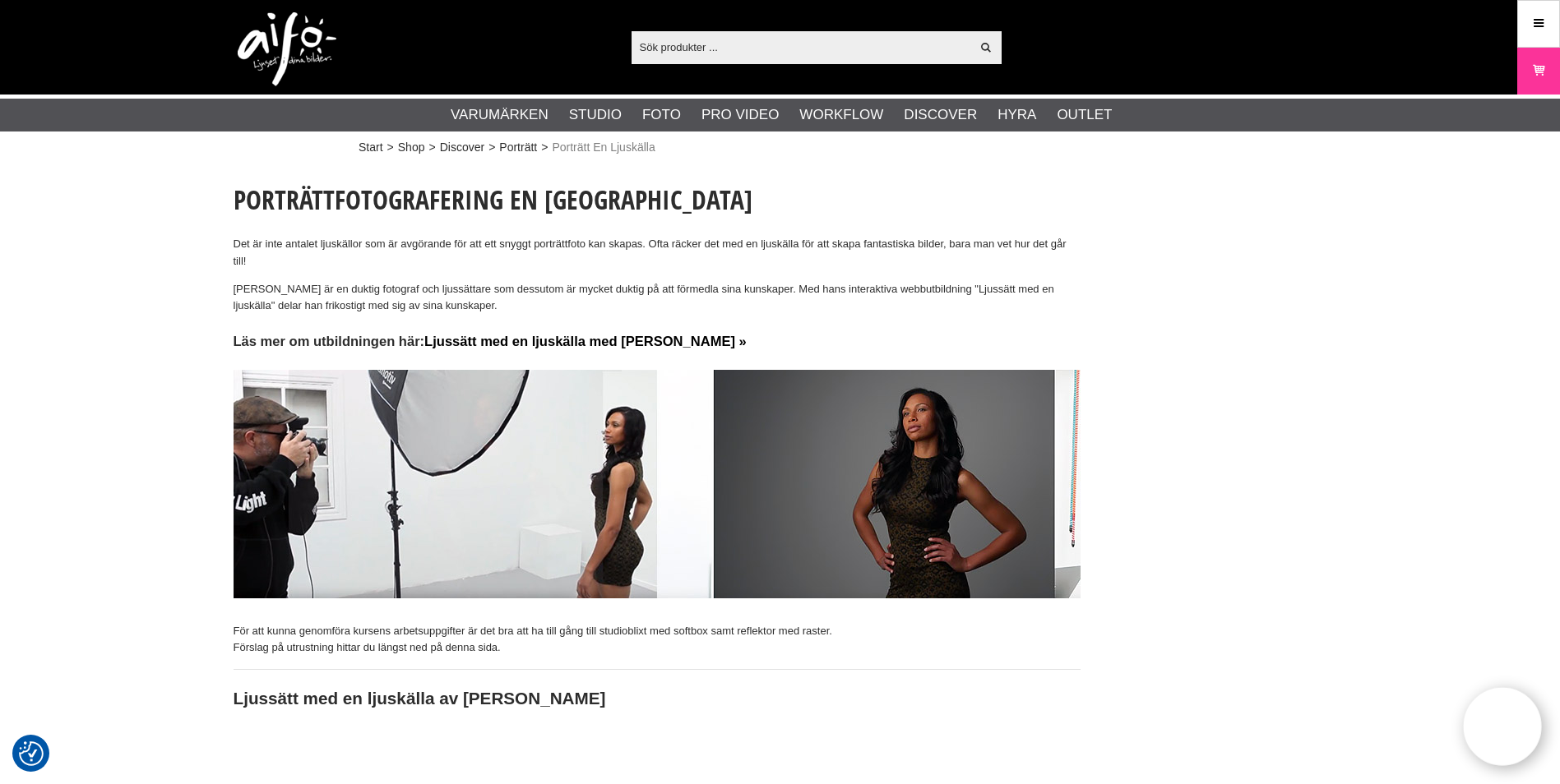
click at [532, 337] on link "Ljussätt med en ljuskälla med [PERSON_NAME] »" at bounding box center [585, 341] width 322 height 16
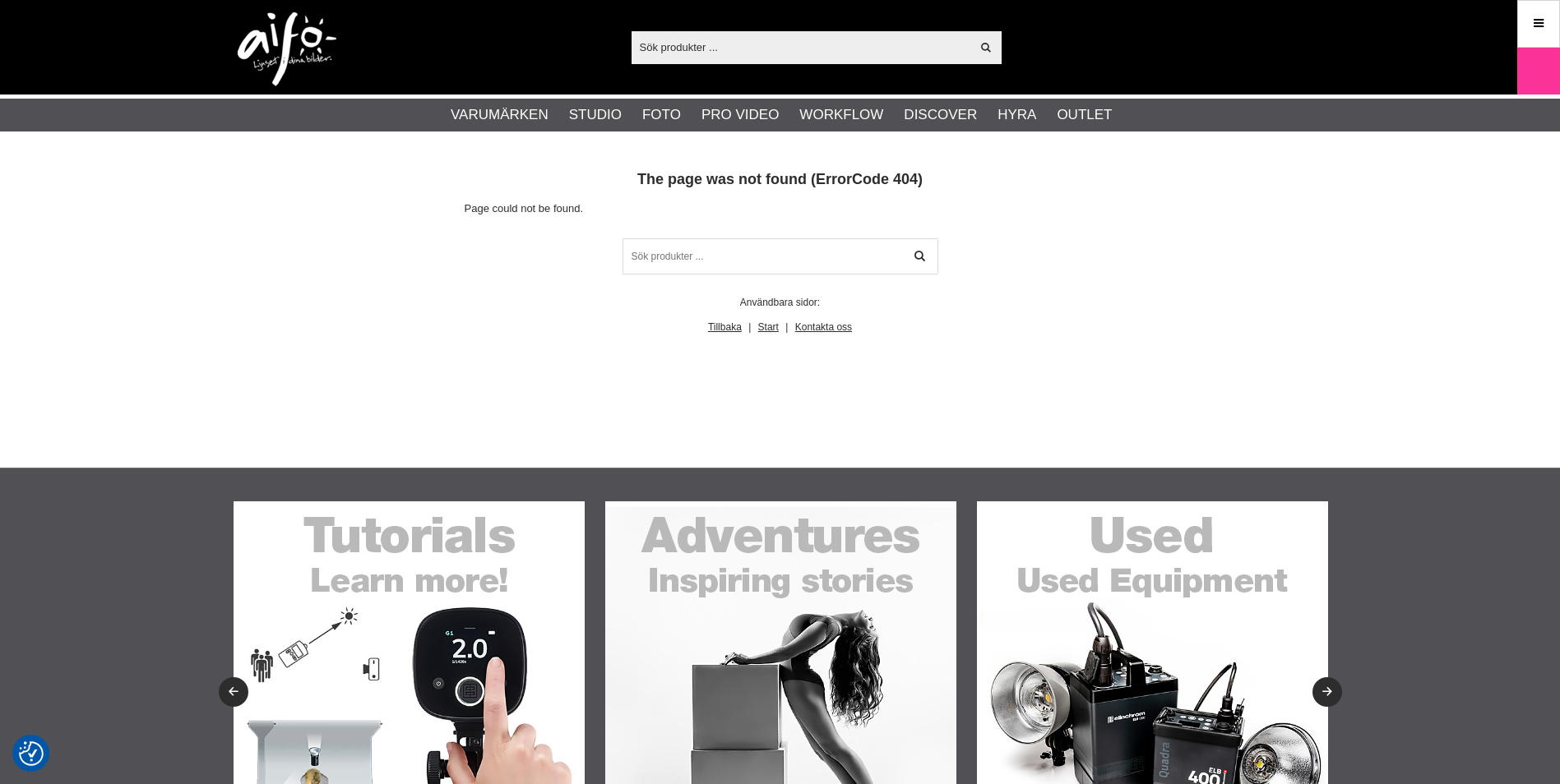
checkbox input "true"
